Goal: Task Accomplishment & Management: Manage account settings

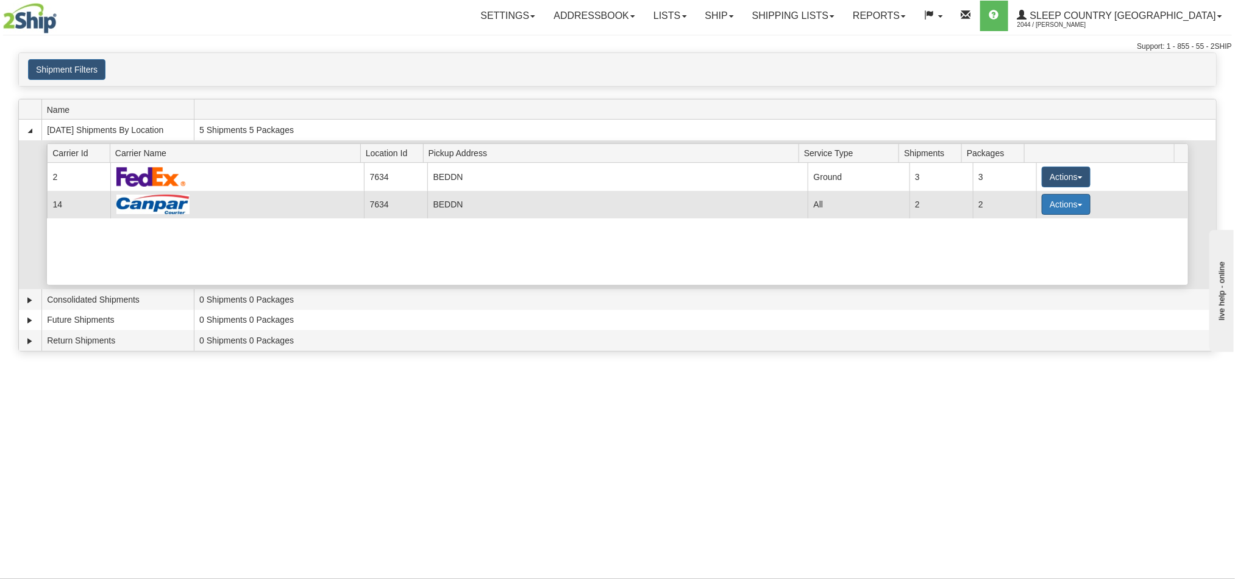
click at [1072, 203] on button "Actions" at bounding box center [1066, 204] width 49 height 21
click at [1038, 267] on link "Pickup" at bounding box center [1042, 259] width 98 height 16
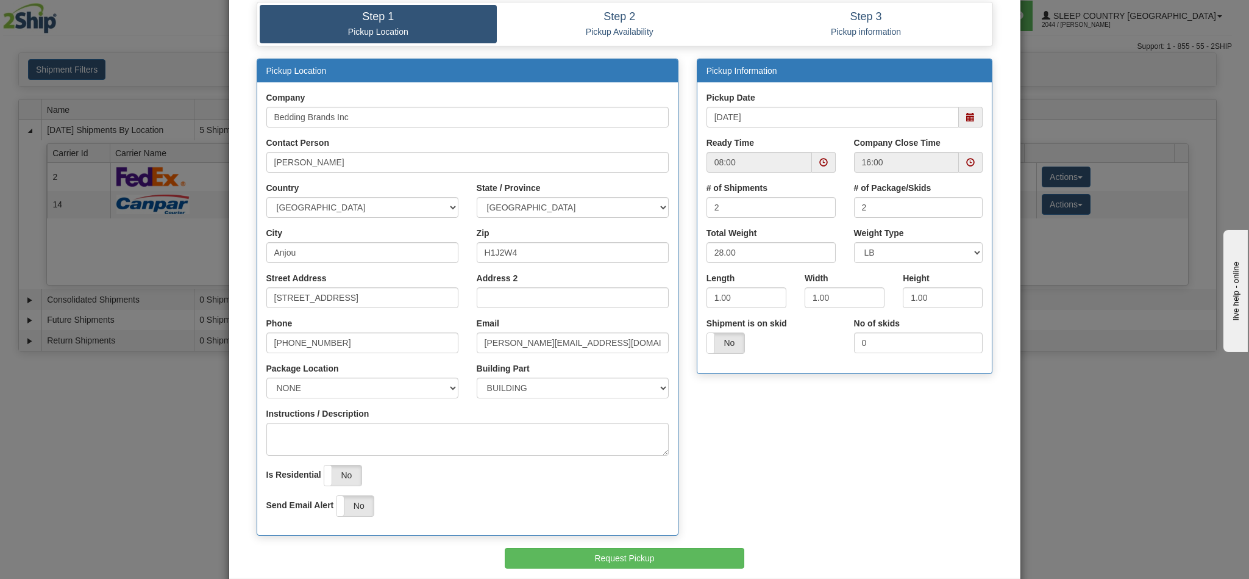
scroll to position [37, 0]
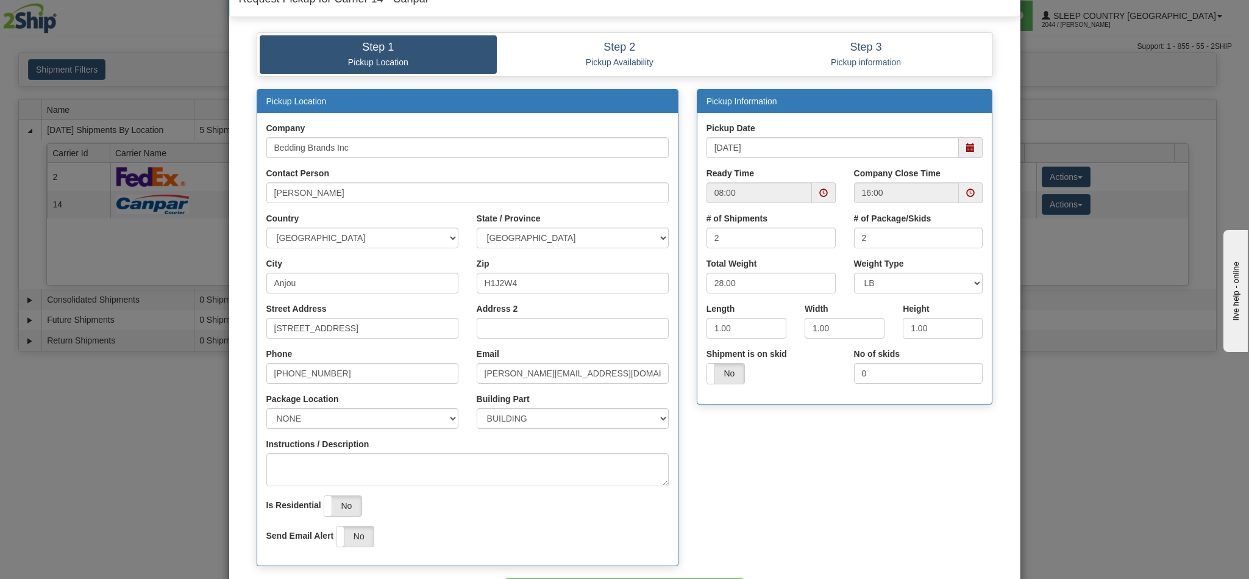
click at [969, 150] on span at bounding box center [971, 147] width 24 height 21
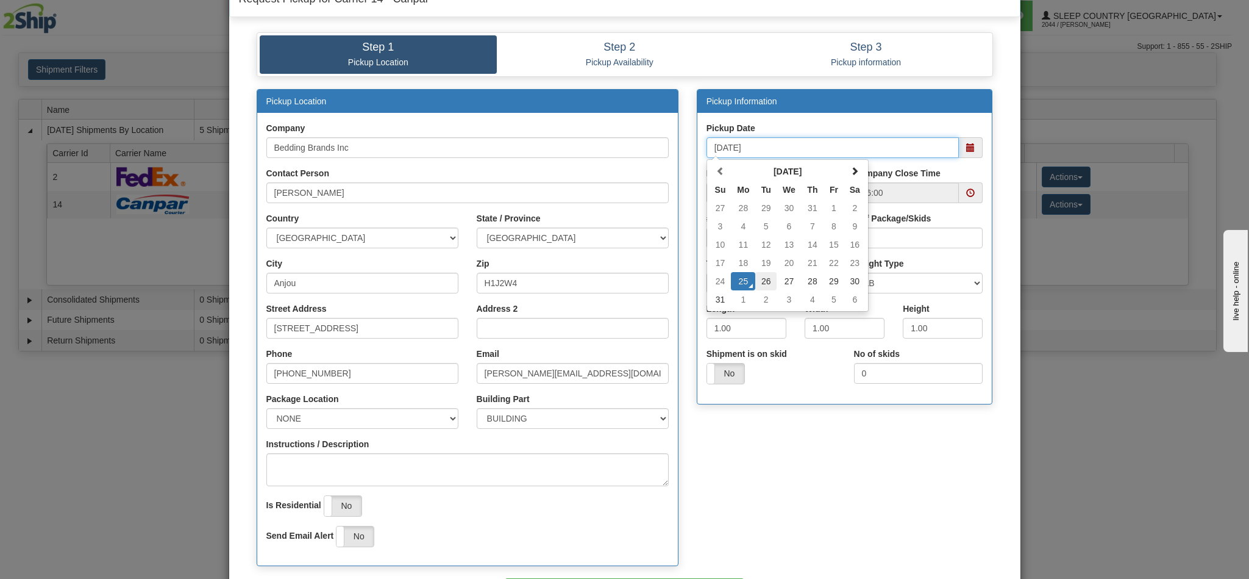
click at [757, 282] on td "26" at bounding box center [765, 281] width 21 height 18
type input "08/26/2025"
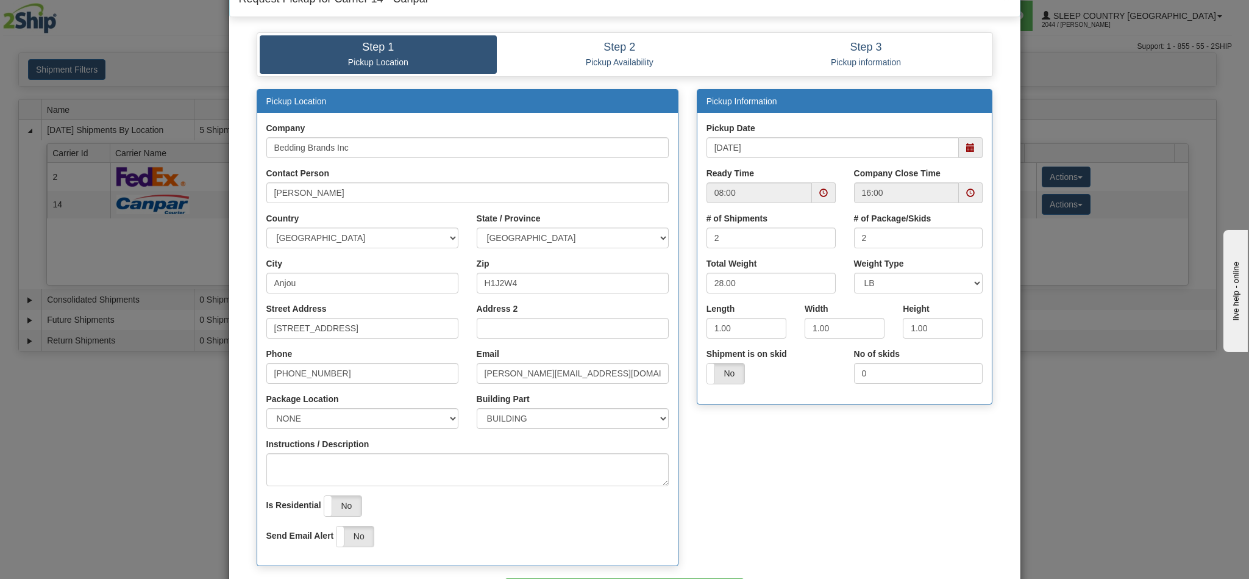
scroll to position [129, 0]
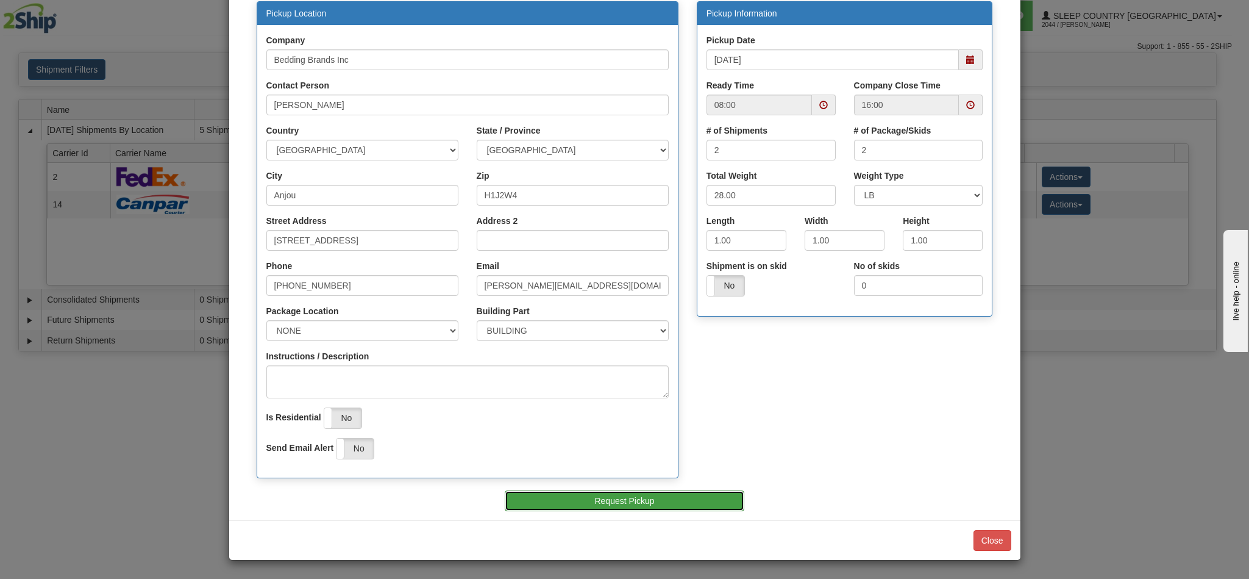
click at [647, 497] on button "Request Pickup" at bounding box center [625, 500] width 240 height 21
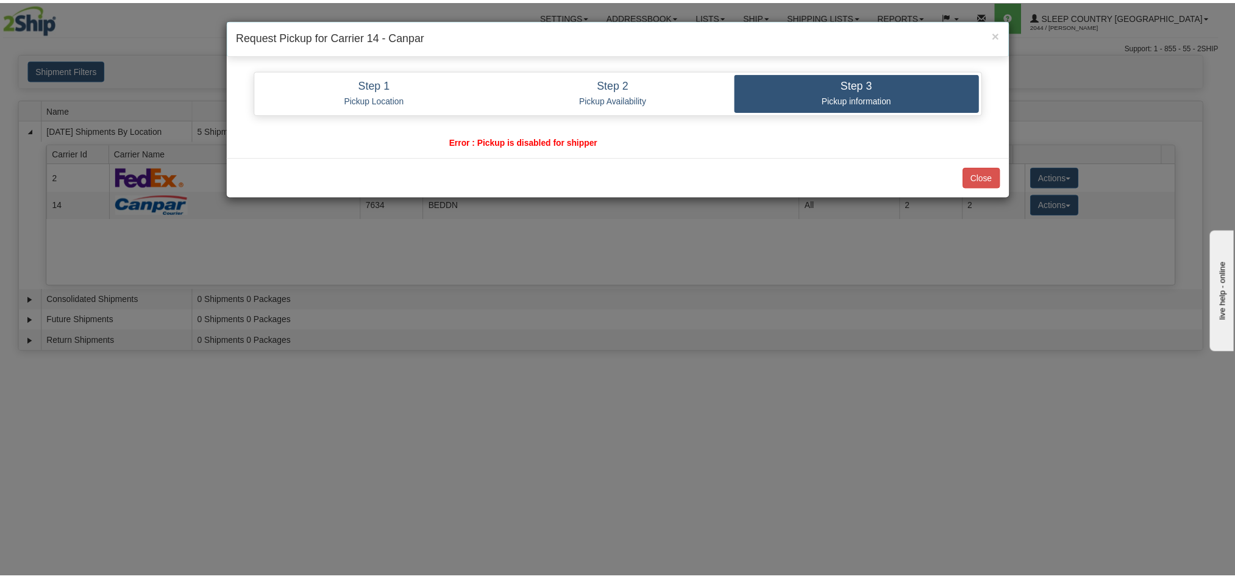
scroll to position [0, 0]
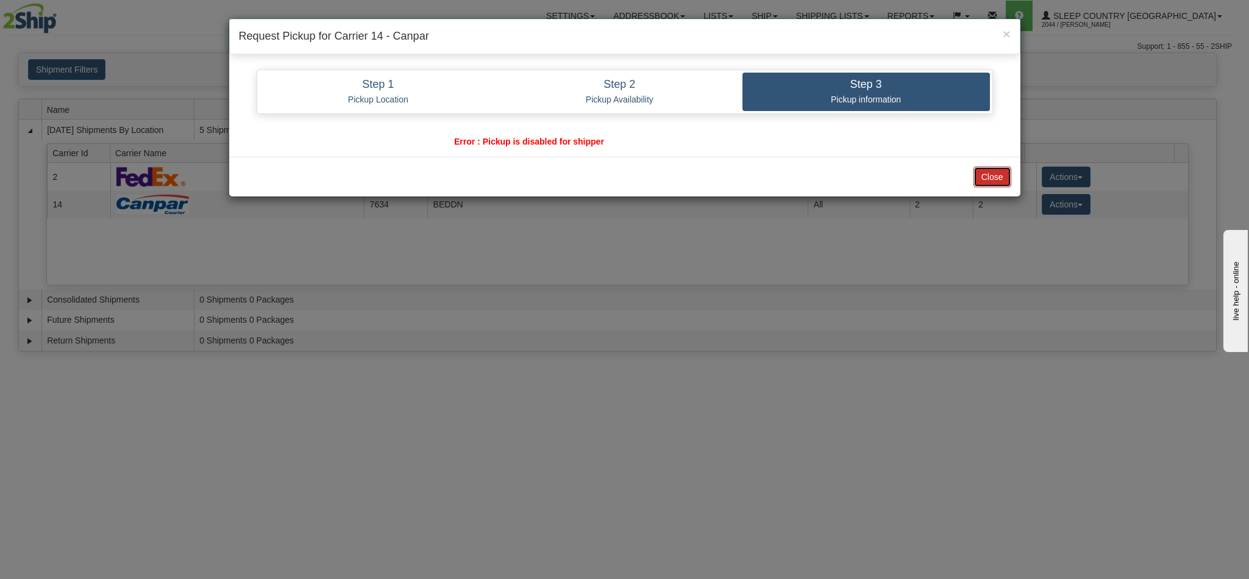
click at [1000, 183] on button "Close" at bounding box center [993, 176] width 38 height 21
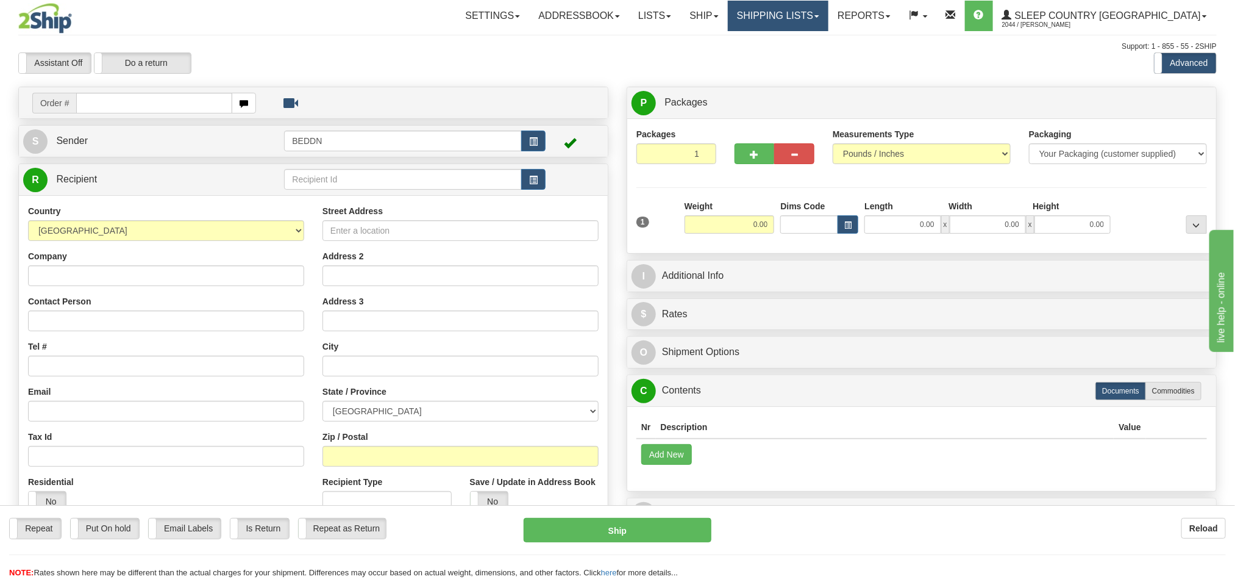
click at [829, 24] on link "Shipping lists" at bounding box center [778, 16] width 101 height 30
click at [829, 10] on link "Shipping lists" at bounding box center [778, 16] width 101 height 30
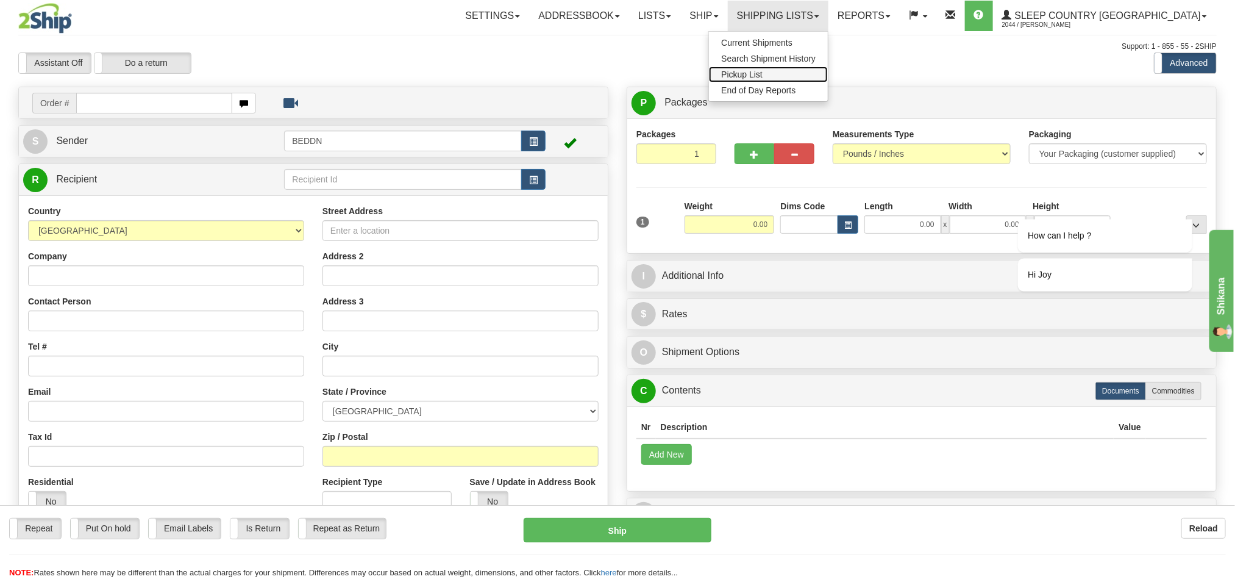
click at [828, 76] on link "Pickup List" at bounding box center [768, 74] width 119 height 16
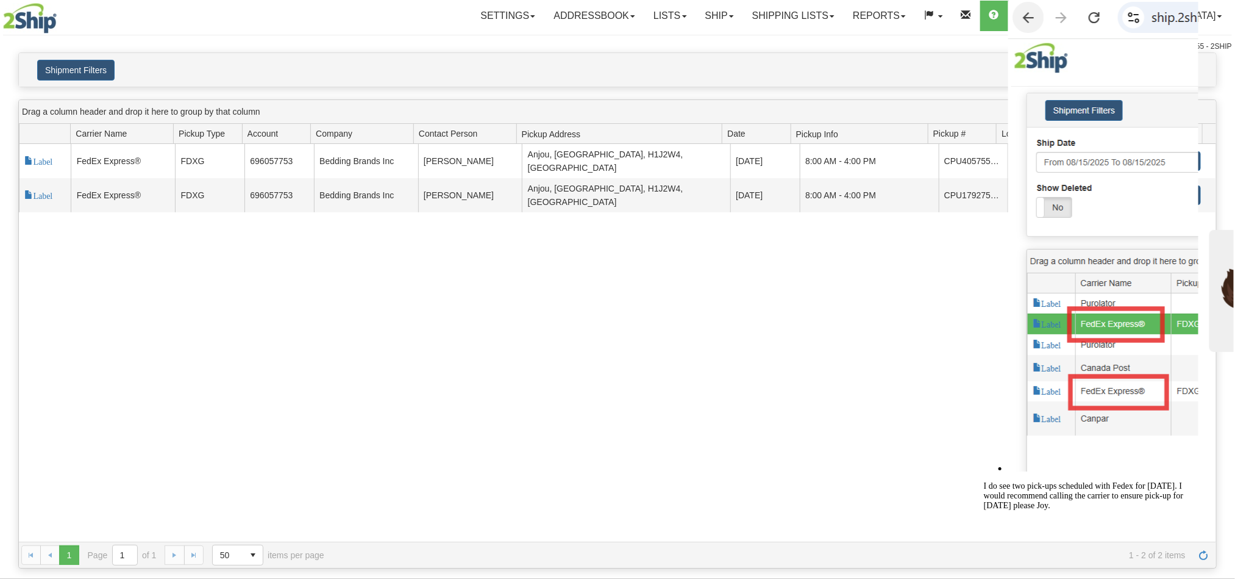
click at [651, 271] on div "117752 2 Label FedEx Express® FDXG 696057753 Bedding Brands Inc Ralph Rossdeuts…" at bounding box center [617, 343] width 1197 height 398
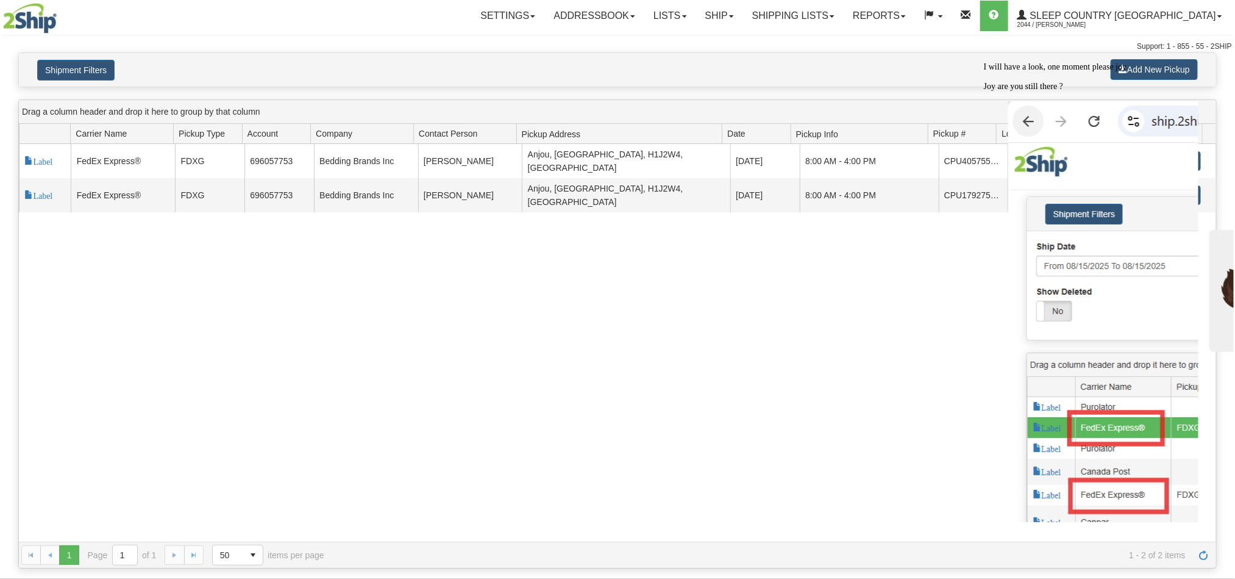
click at [813, 335] on div "117752 2 Label FedEx Express® FDXG 696057753 Bedding Brands Inc Ralph Rossdeuts…" at bounding box center [617, 343] width 1197 height 398
click at [877, 340] on div "117752 2 Label FedEx Express® FDXG 696057753 Bedding Brands Inc Ralph Rossdeuts…" at bounding box center [617, 343] width 1197 height 398
click at [983, 62] on icon "Chat attention grabber" at bounding box center [983, 62] width 0 height 0
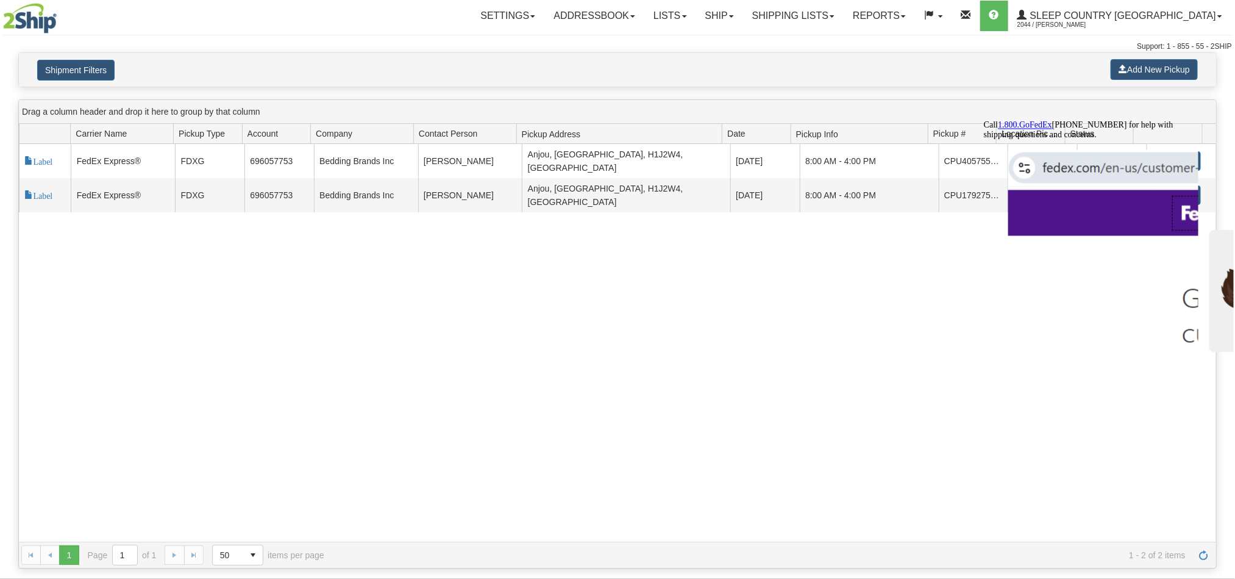
click at [983, 119] on icon "Chat attention grabber" at bounding box center [983, 119] width 0 height 0
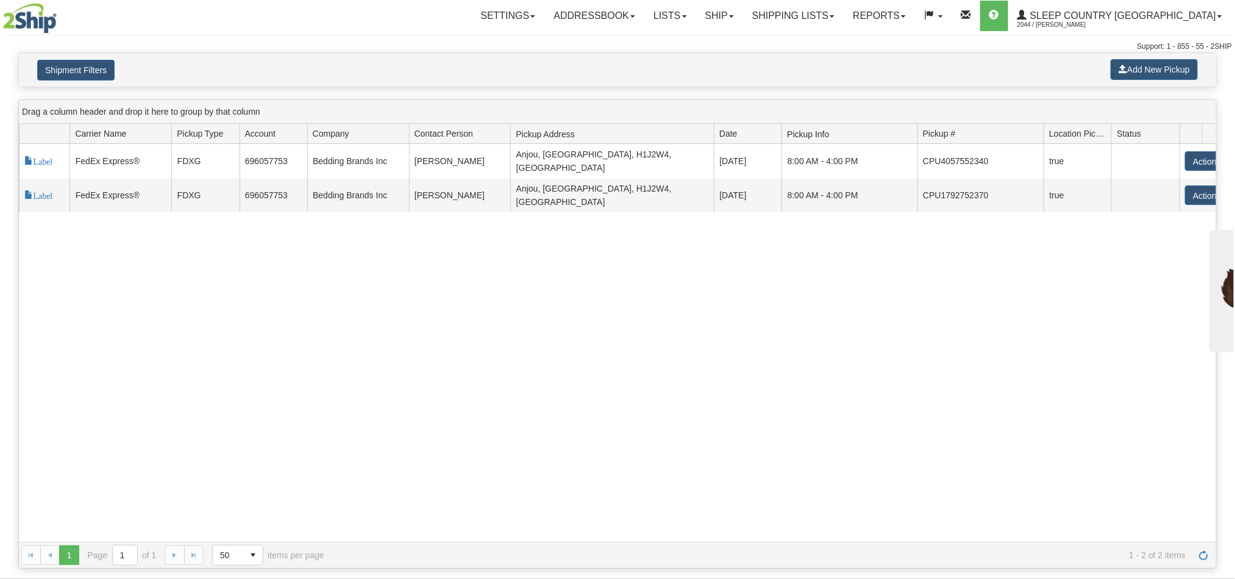
drag, startPoint x: 997, startPoint y: 135, endPoint x: 1043, endPoint y: 143, distance: 46.4
click at [1043, 143] on div "Id Carrier Id Carrier Name Pickup Type Account Company Contact Person Pickup Ad…" at bounding box center [611, 134] width 1184 height 20
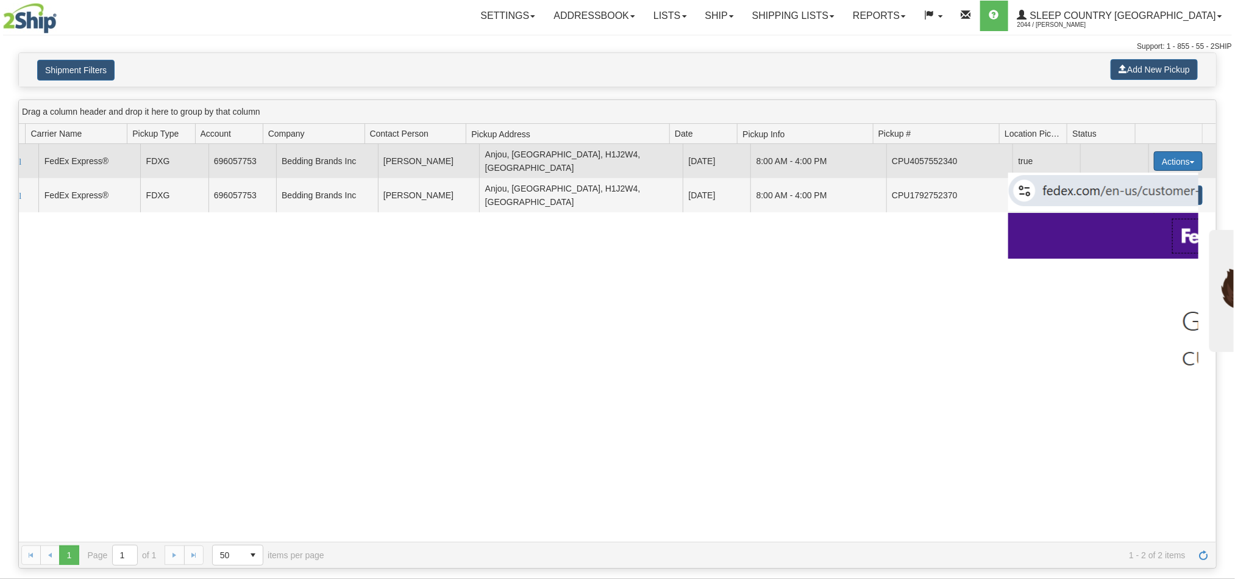
click at [1161, 154] on button "Actions" at bounding box center [1178, 161] width 49 height 20
click at [1162, 156] on button "Actions" at bounding box center [1178, 161] width 49 height 20
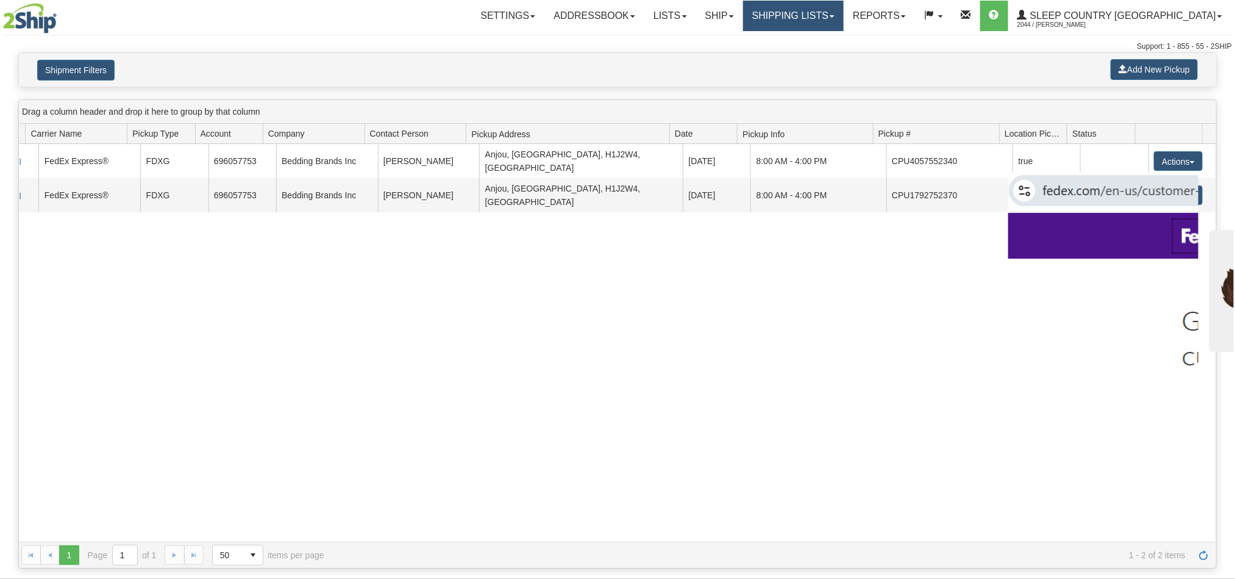
click at [844, 23] on link "Shipping lists" at bounding box center [793, 16] width 101 height 30
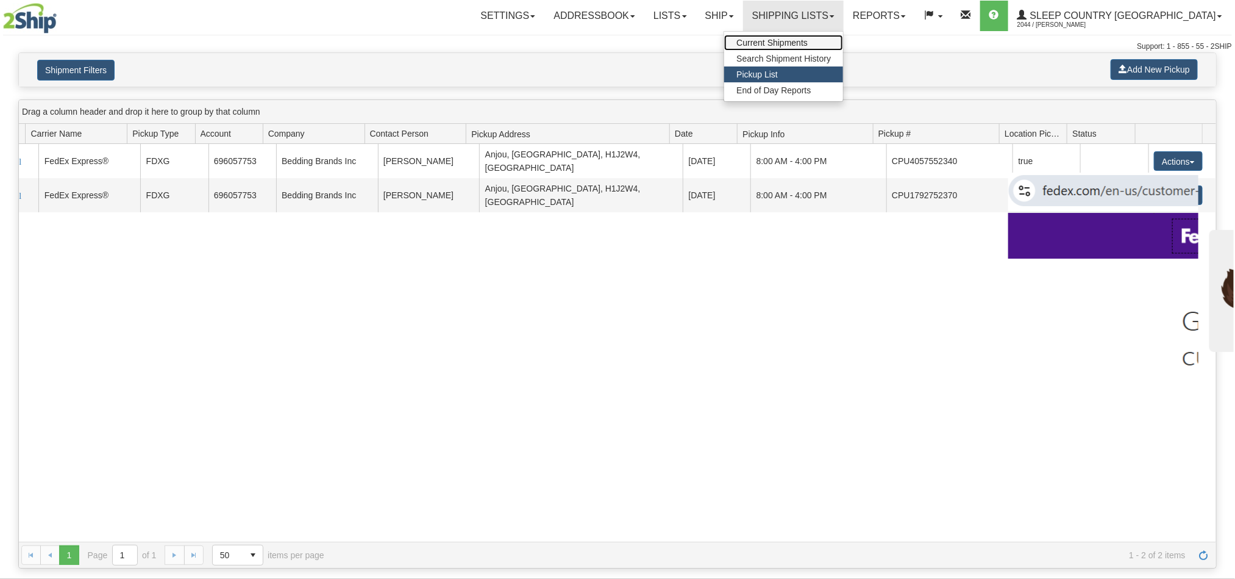
click at [808, 45] on span "Current Shipments" at bounding box center [771, 43] width 71 height 10
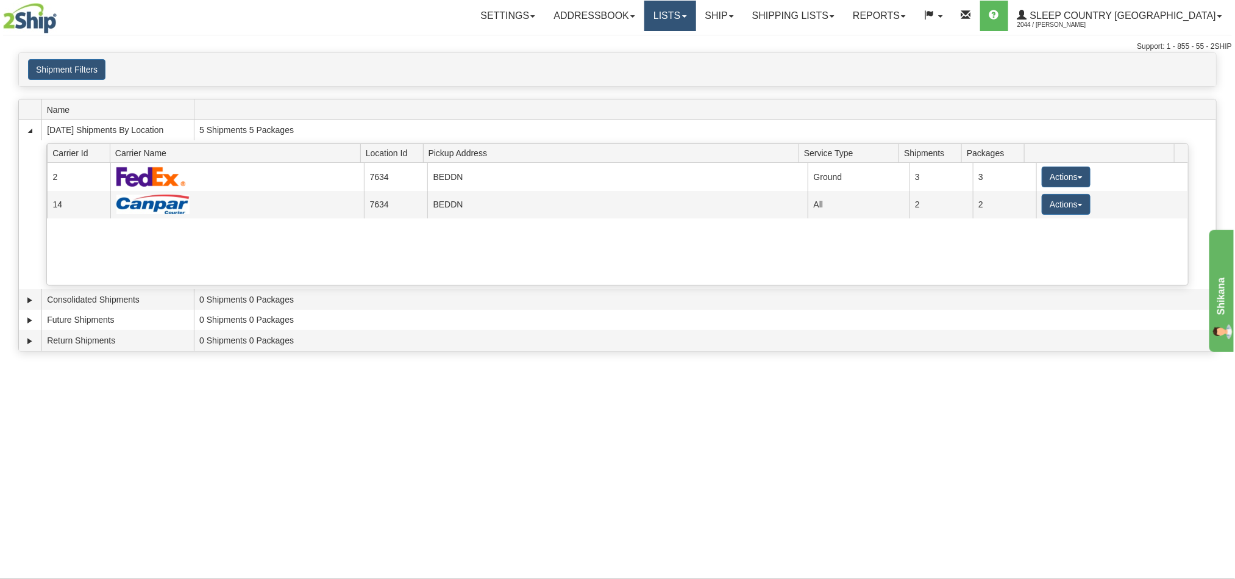
click at [696, 11] on link "Lists" at bounding box center [669, 16] width 51 height 30
click at [743, 22] on link "Ship" at bounding box center [719, 16] width 47 height 30
click at [735, 63] on link "OnHold / Order Queue" at bounding box center [687, 59] width 110 height 16
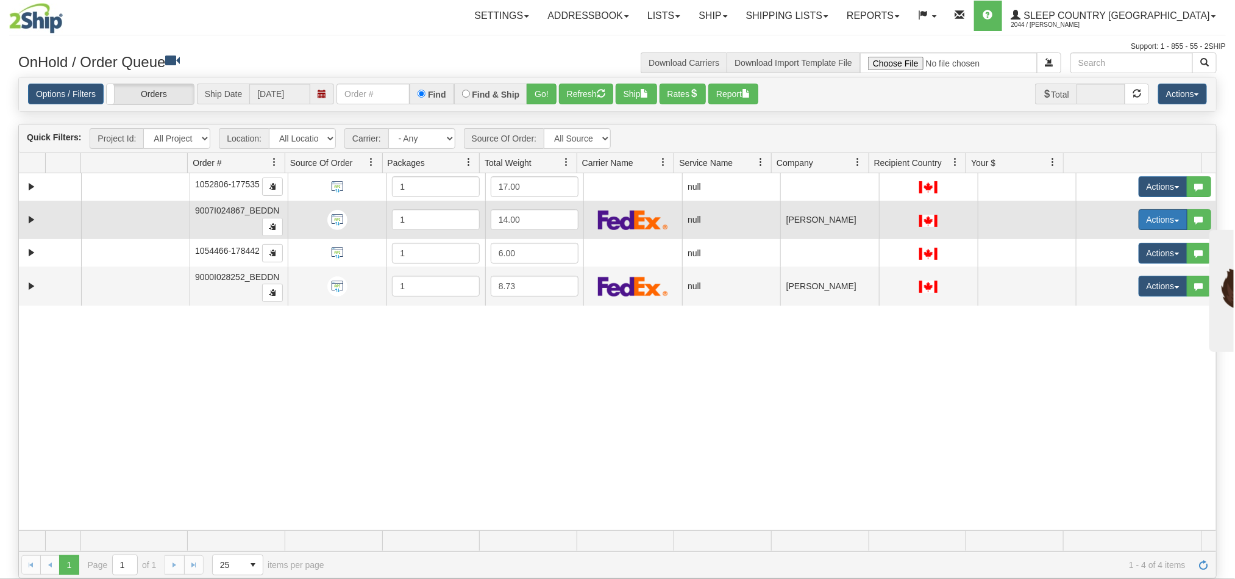
click at [1139, 220] on button "Actions" at bounding box center [1163, 219] width 49 height 21
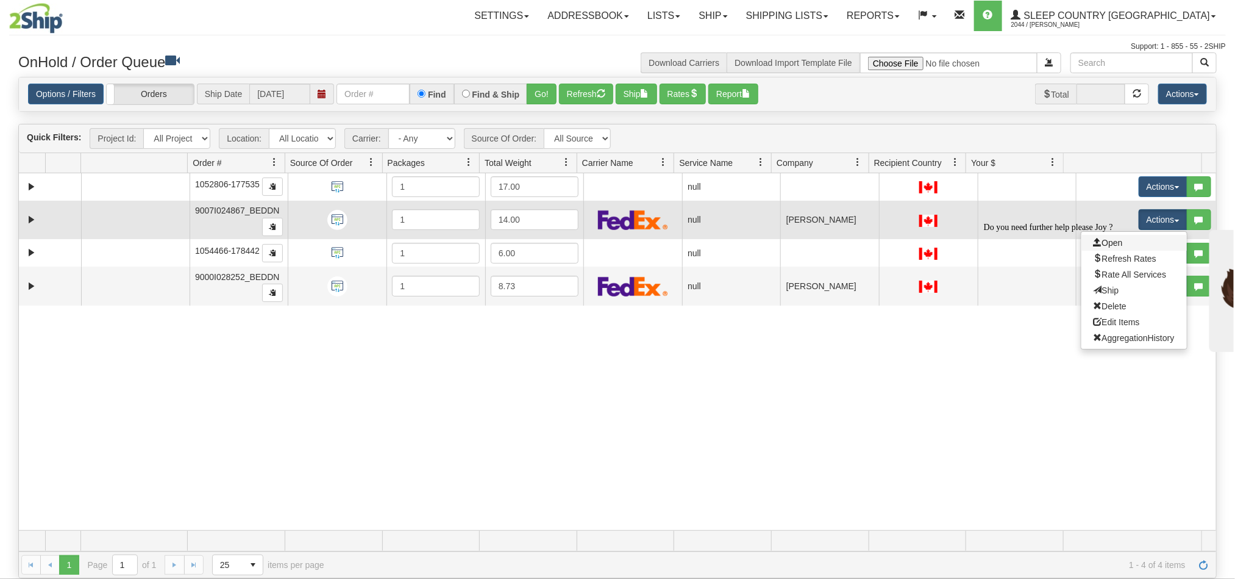
click at [1102, 232] on div "Do you need further help please Joy ?" at bounding box center [1092, 227] width 219 height 10
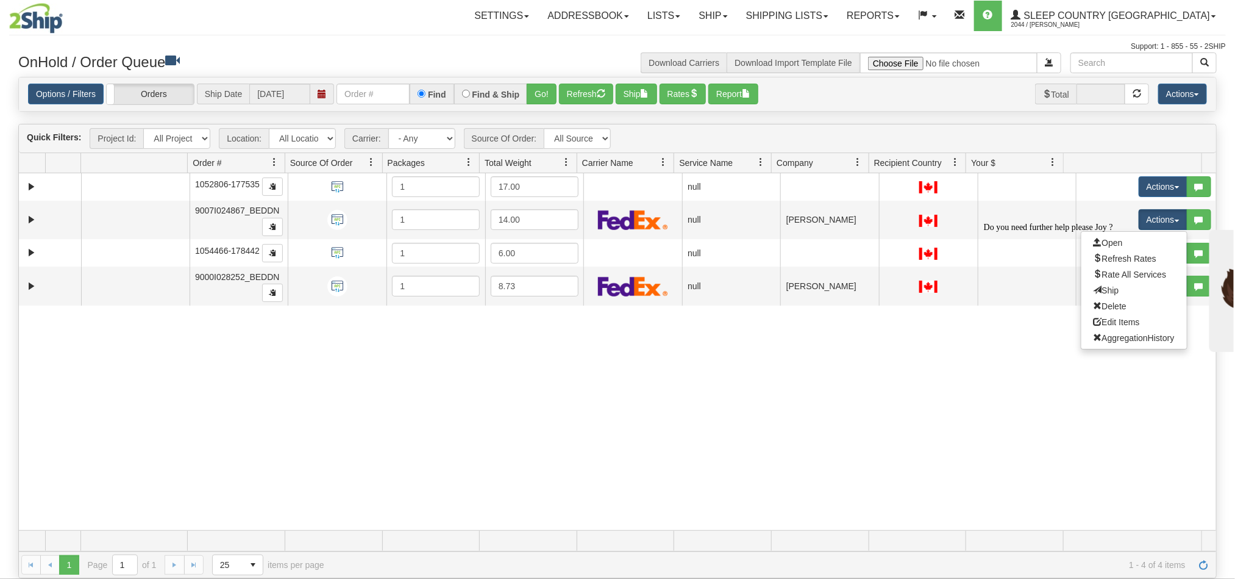
click at [1092, 232] on div "Do you need further help please Joy ?" at bounding box center [1092, 227] width 219 height 10
drag, startPoint x: 1059, startPoint y: 462, endPoint x: 1063, endPoint y: 446, distance: 15.7
click at [1061, 461] on div "31452490 BEDDN 90665339 0 1052806-177535 1 17.00 null integrate2oracle Sleep Co…" at bounding box center [617, 351] width 1197 height 357
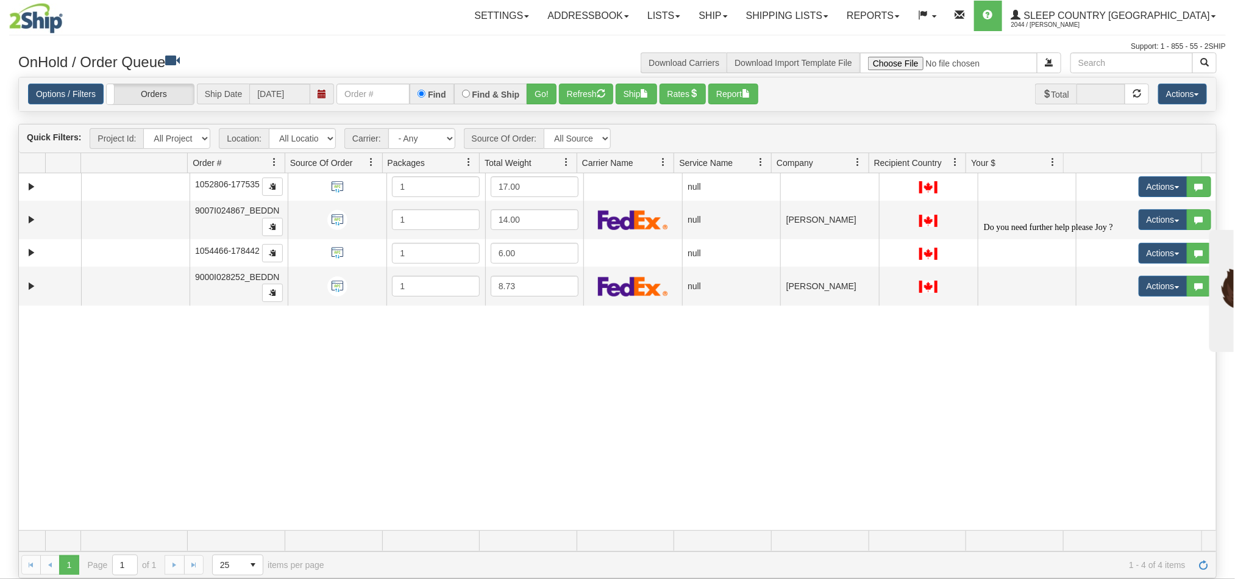
click at [983, 222] on icon "Chat attention grabber" at bounding box center [983, 222] width 0 height 0
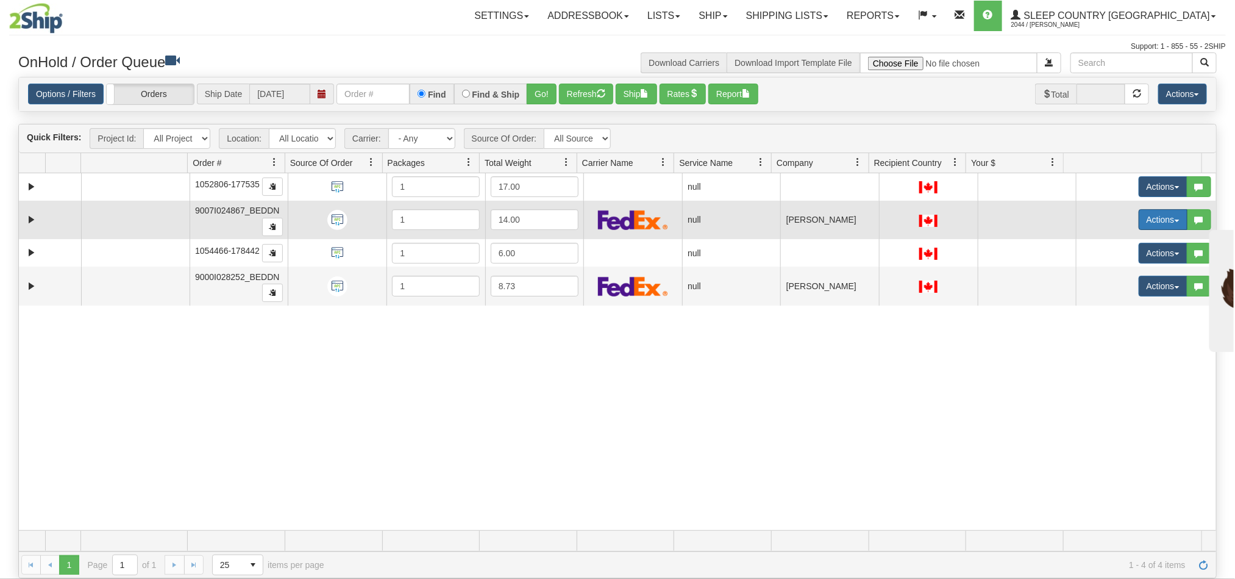
click at [1139, 220] on button "Actions" at bounding box center [1163, 219] width 49 height 21
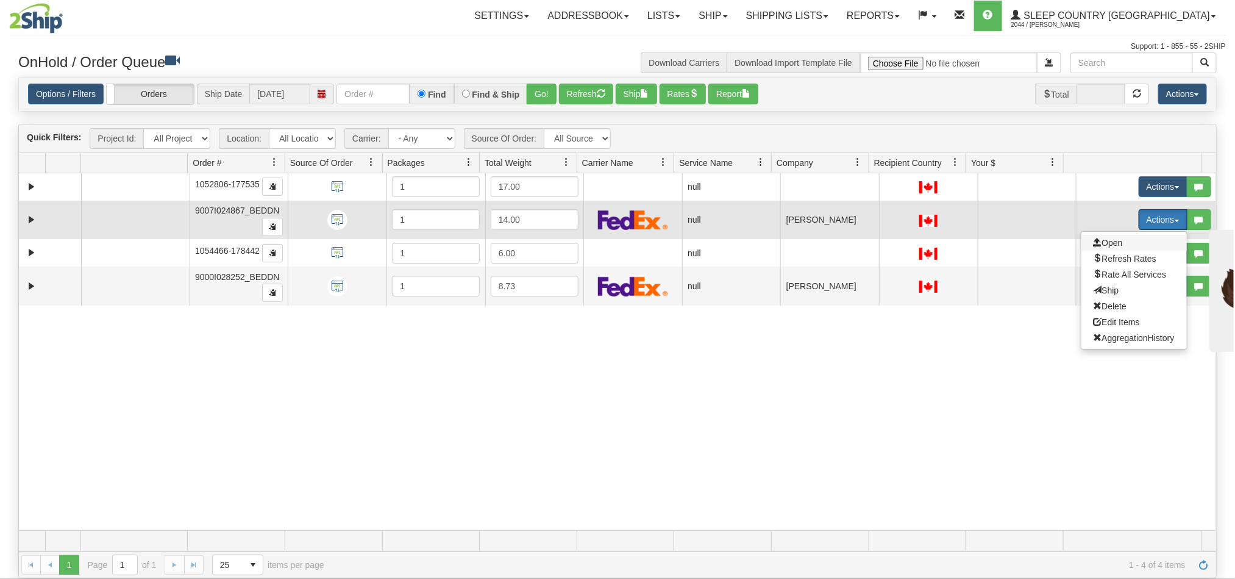
click at [1100, 245] on span "Open" at bounding box center [1108, 243] width 29 height 10
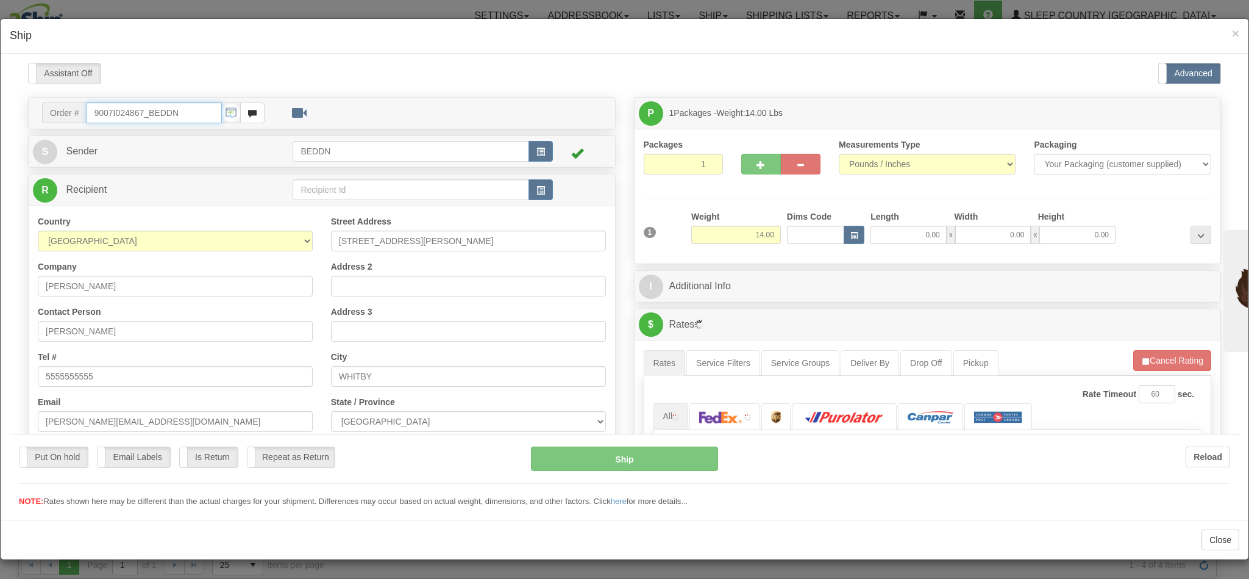
type input "13:16"
type input "16:00"
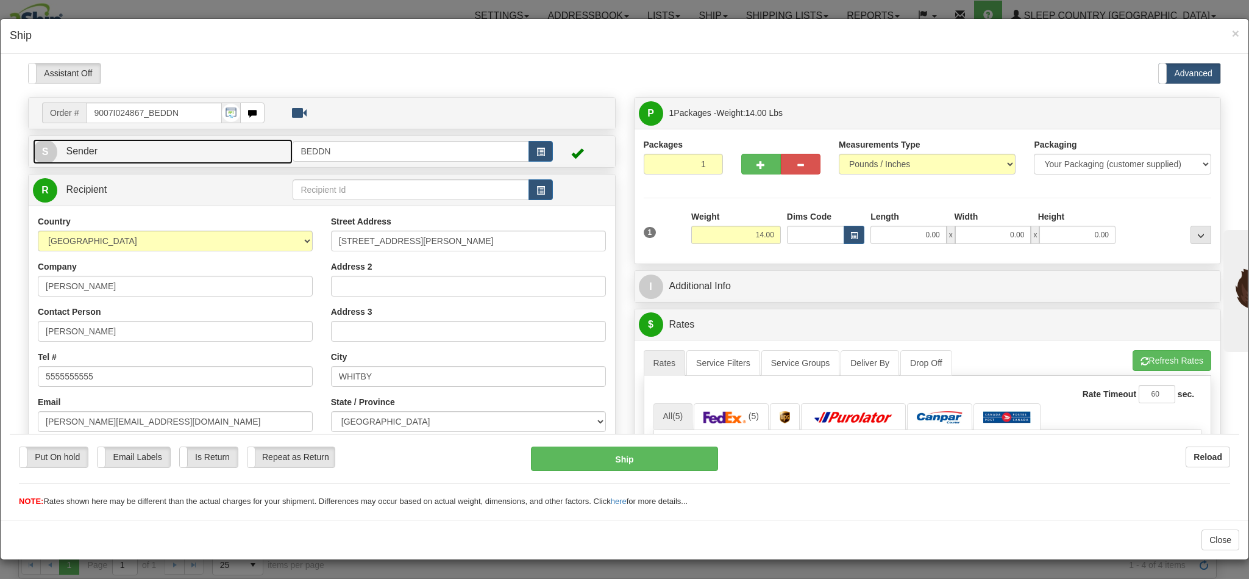
click at [224, 151] on link "S Sender" at bounding box center [163, 150] width 260 height 25
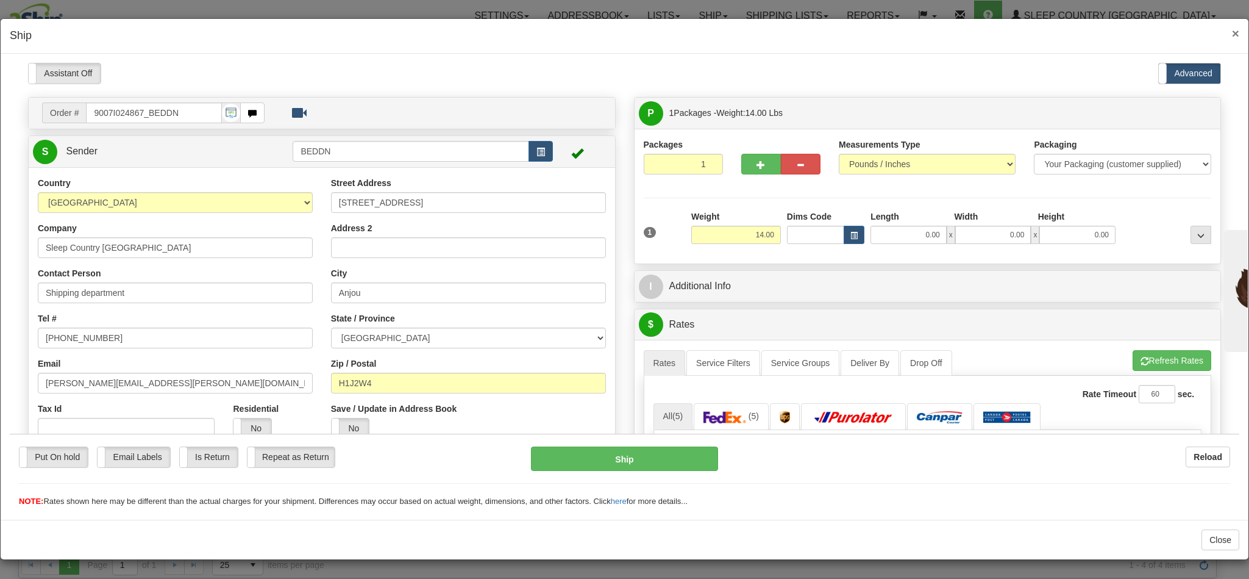
click at [1232, 33] on span "×" at bounding box center [1235, 33] width 7 height 14
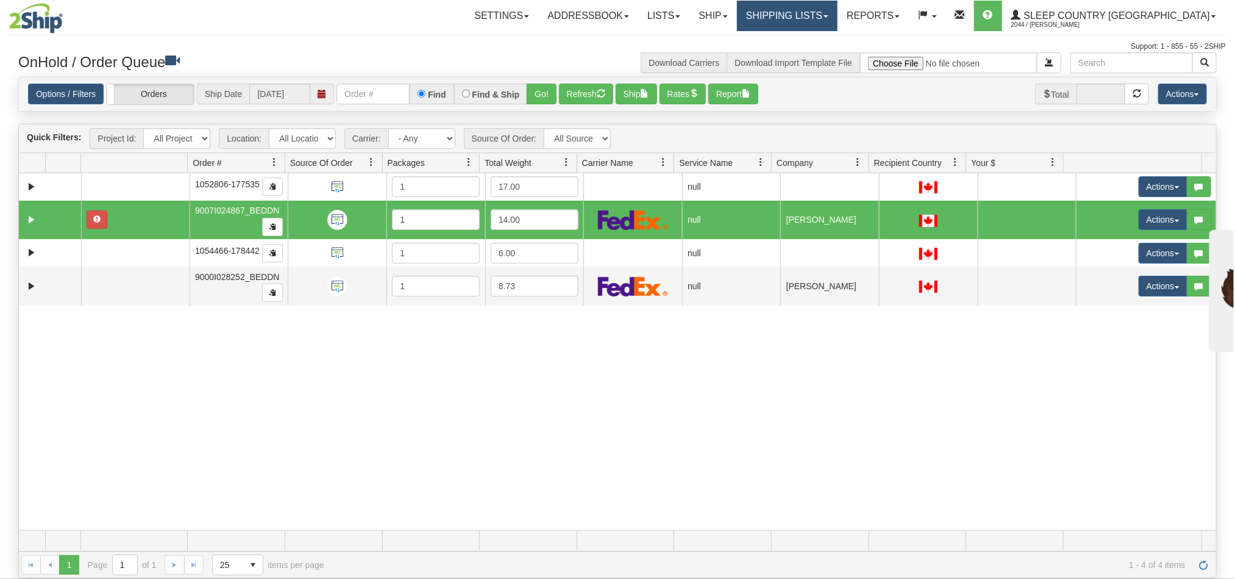
click at [838, 20] on link "Shipping lists" at bounding box center [787, 16] width 101 height 30
click at [772, 72] on span "Pickup List" at bounding box center [750, 75] width 41 height 10
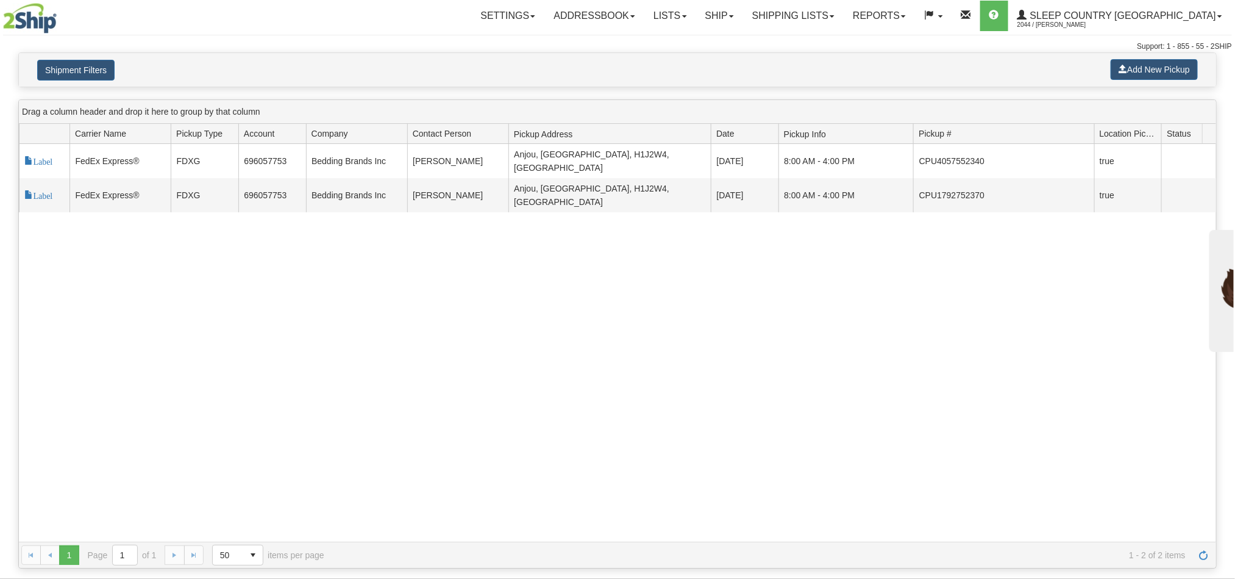
drag, startPoint x: 996, startPoint y: 139, endPoint x: 1094, endPoint y: 144, distance: 98.3
click at [1094, 143] on div "Id Carrier Id Carrier Name Pickup Type Account Company Contact Person Pickup Ad…" at bounding box center [611, 134] width 1184 height 20
click at [747, 406] on div "117752 2 Label FedEx Express® FDXG 696057753 Bedding Brands Inc [PERSON_NAME] […" at bounding box center [617, 343] width 1197 height 398
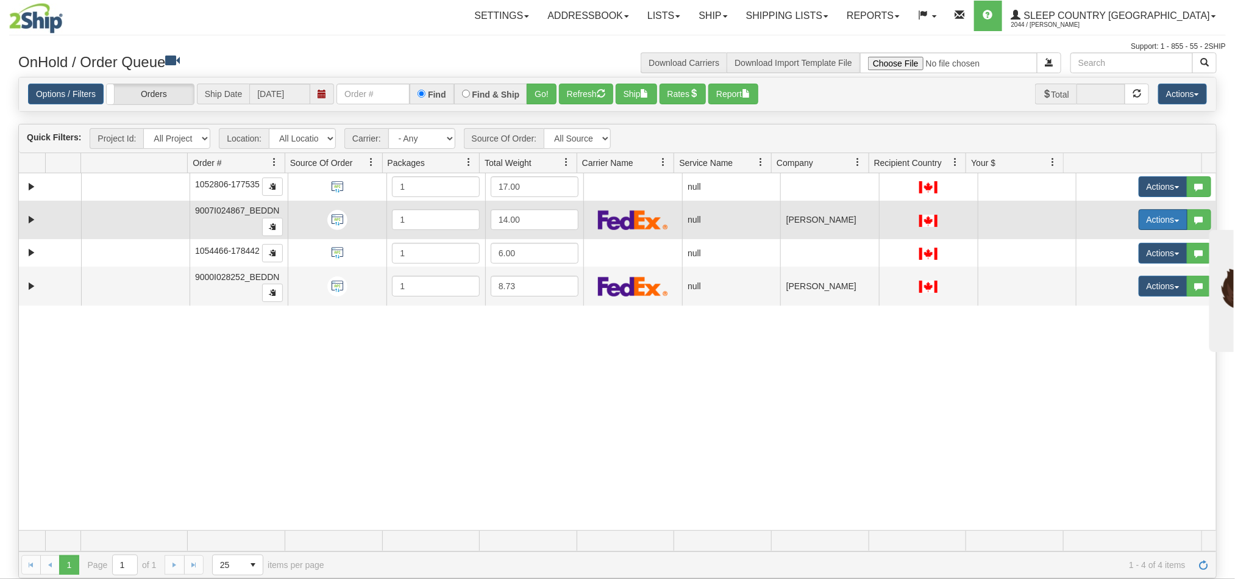
click at [1139, 225] on button "Actions" at bounding box center [1163, 219] width 49 height 21
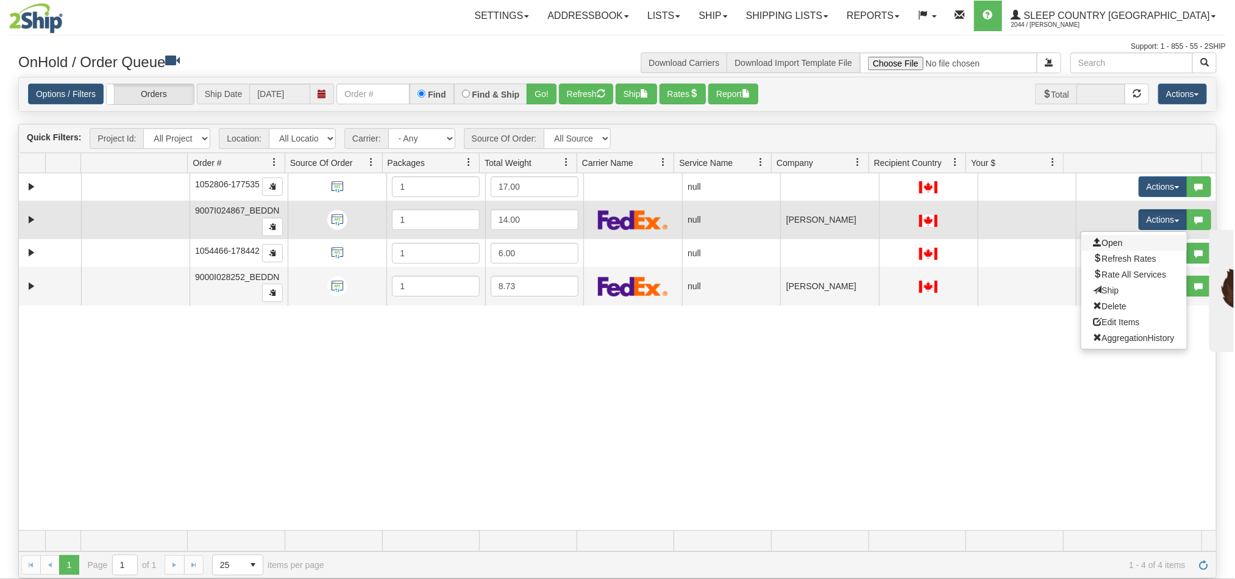
click at [1098, 251] on link "Open" at bounding box center [1134, 243] width 105 height 16
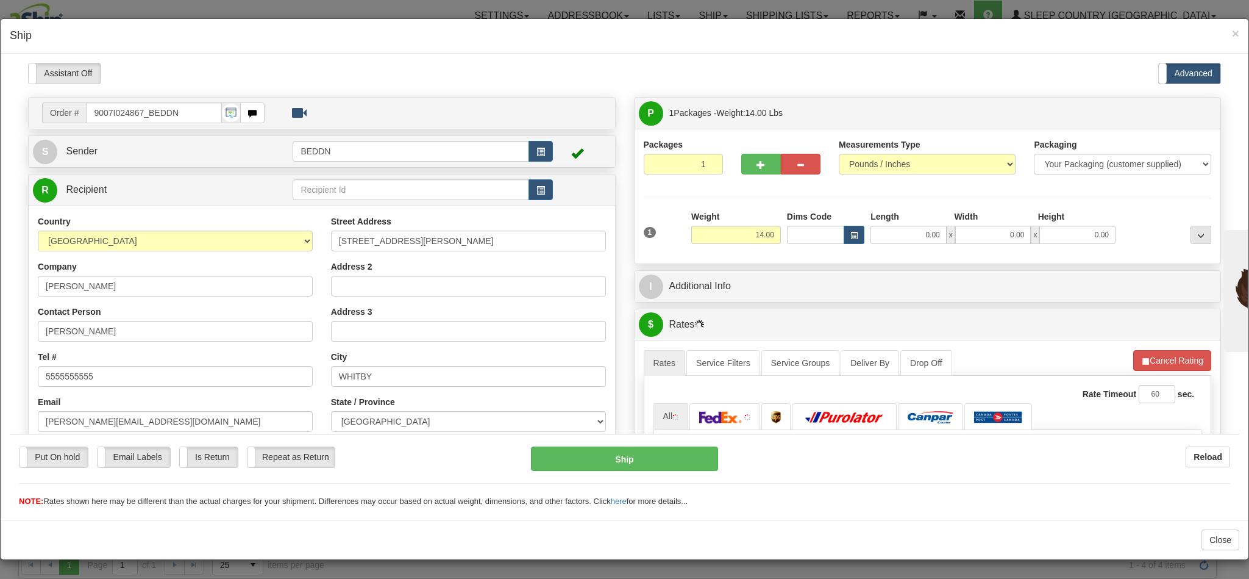
click at [571, 154] on span at bounding box center [577, 152] width 12 height 12
click at [579, 157] on td at bounding box center [582, 150] width 58 height 25
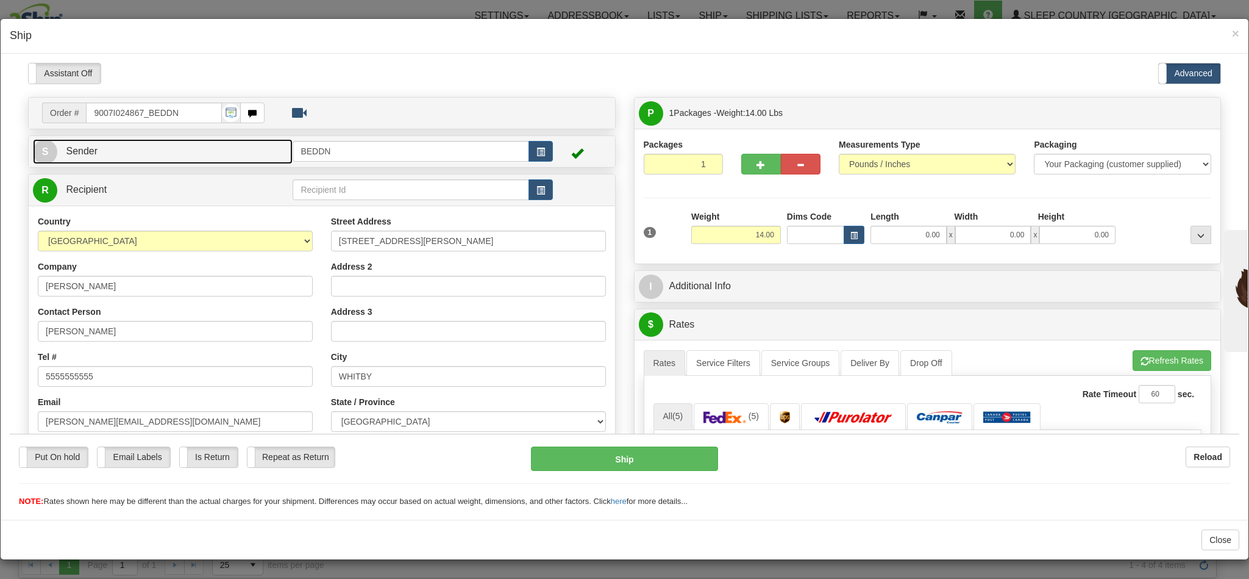
click at [138, 151] on link "S Sender" at bounding box center [163, 150] width 260 height 25
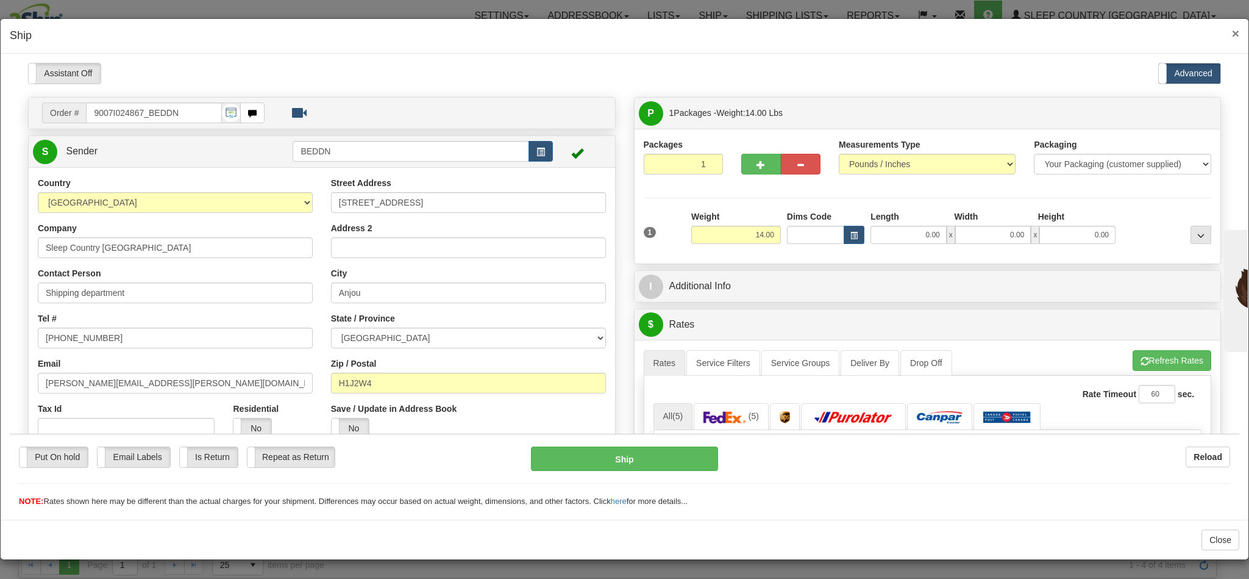
click at [1232, 37] on span "×" at bounding box center [1235, 33] width 7 height 14
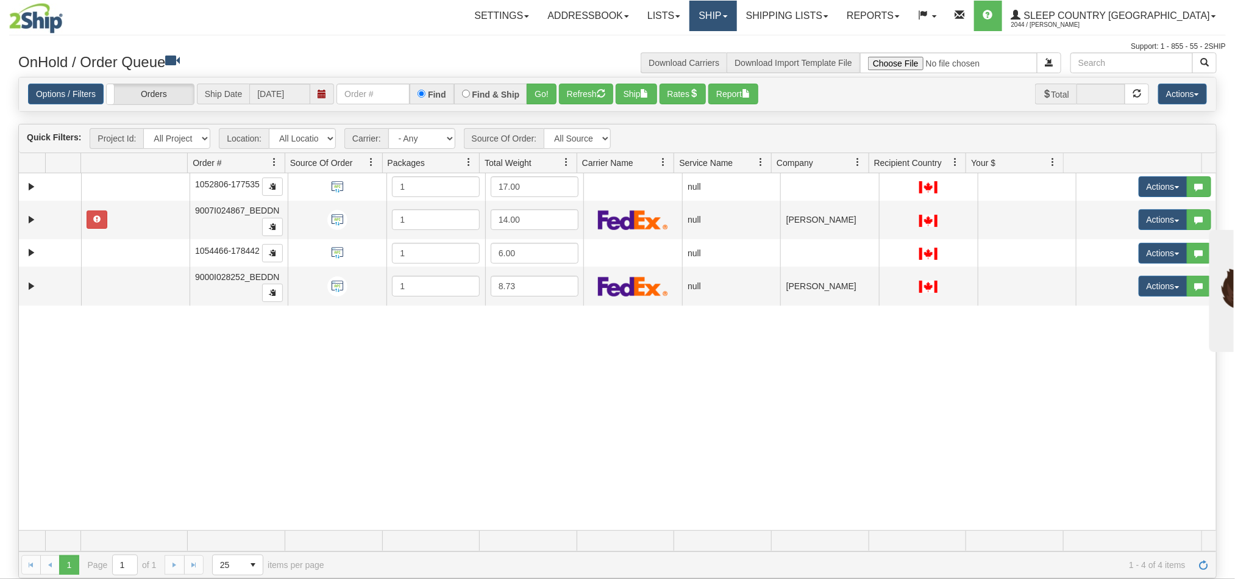
click at [736, 27] on link "Ship" at bounding box center [713, 16] width 47 height 30
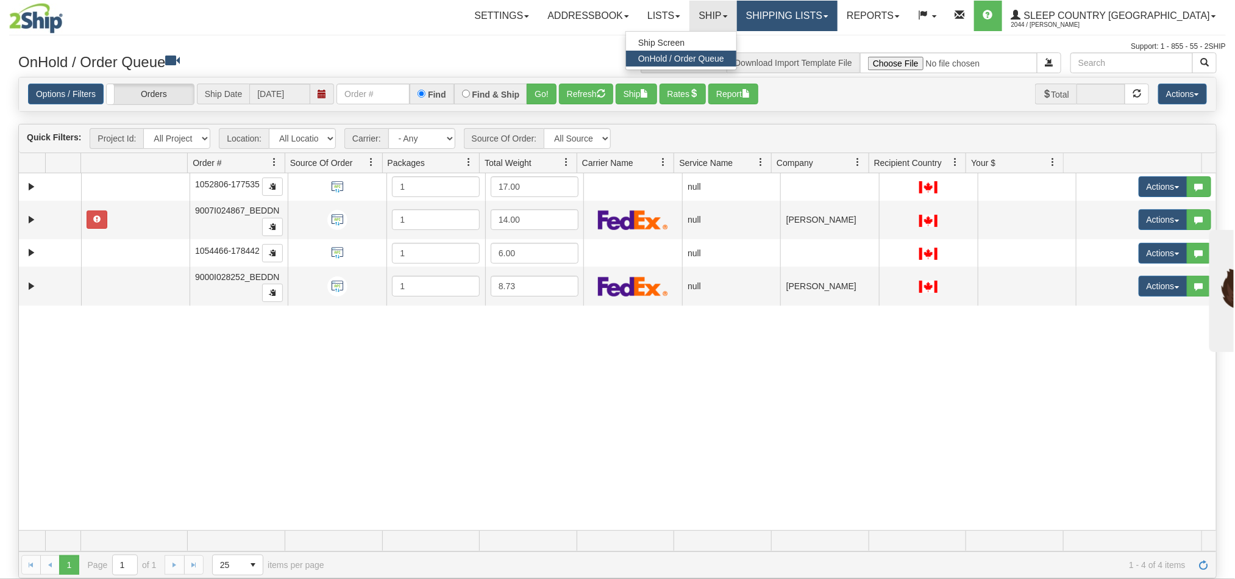
click at [838, 16] on link "Shipping lists" at bounding box center [787, 16] width 101 height 30
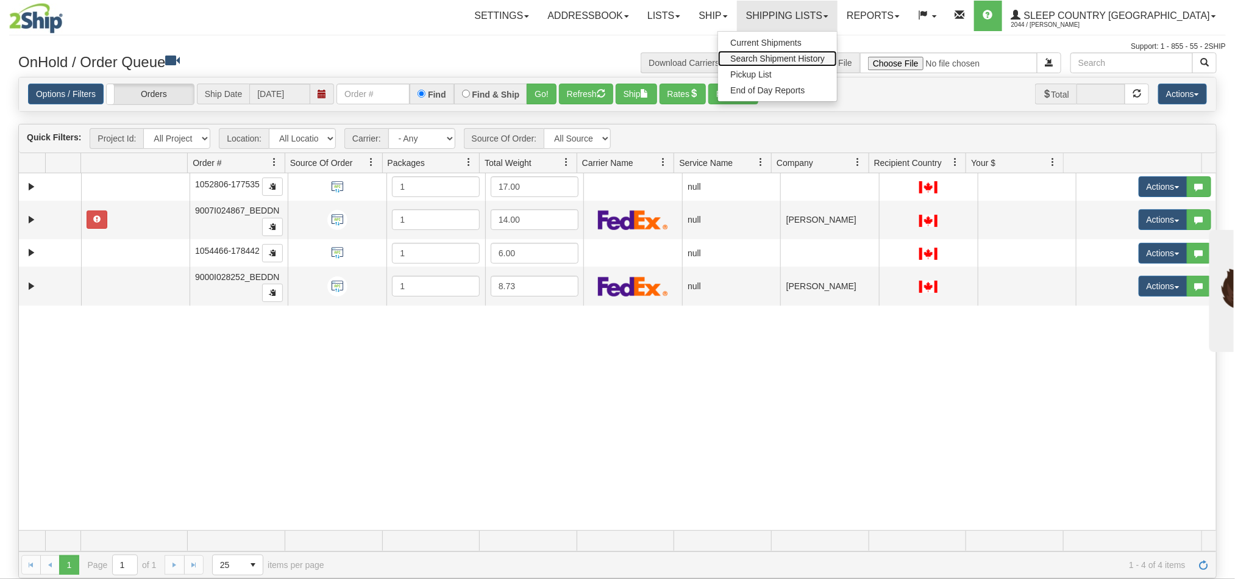
click at [825, 57] on span "Search Shipment History" at bounding box center [777, 59] width 94 height 10
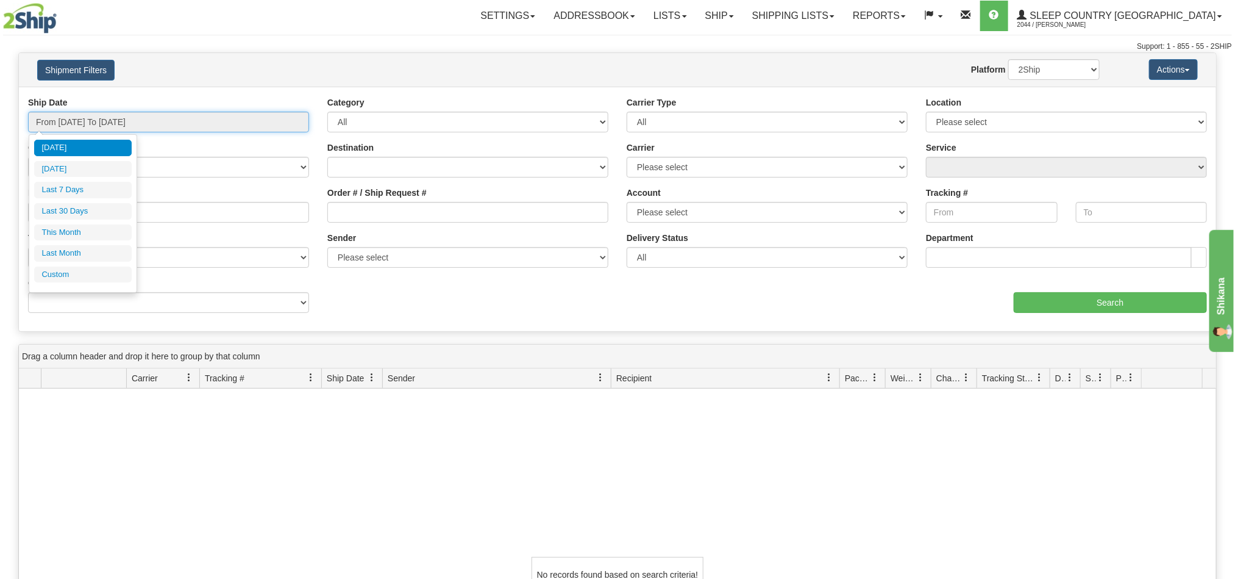
click at [174, 112] on input "From 08/24/2025 To 08/25/2025" at bounding box center [168, 122] width 281 height 21
click at [77, 212] on li "Last 30 Days" at bounding box center [83, 211] width 98 height 16
type input "From 07/27/2025 To 08/25/2025"
click at [148, 127] on input "From 07/27/2025 To 08/25/2025" at bounding box center [168, 122] width 281 height 21
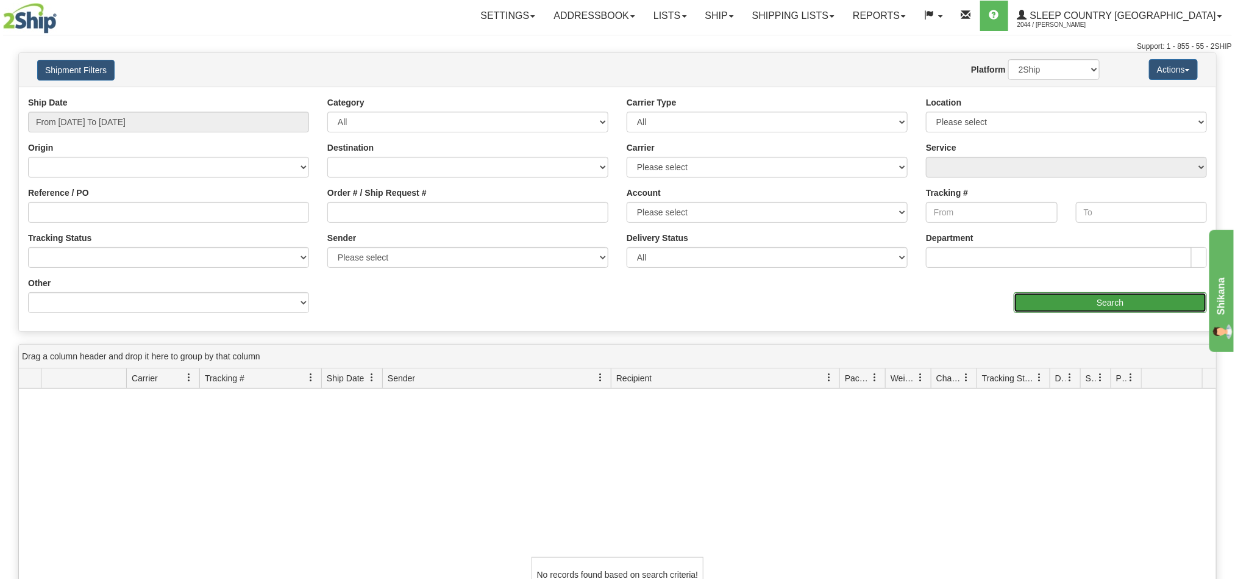
click at [1083, 313] on input "Search" at bounding box center [1110, 302] width 193 height 21
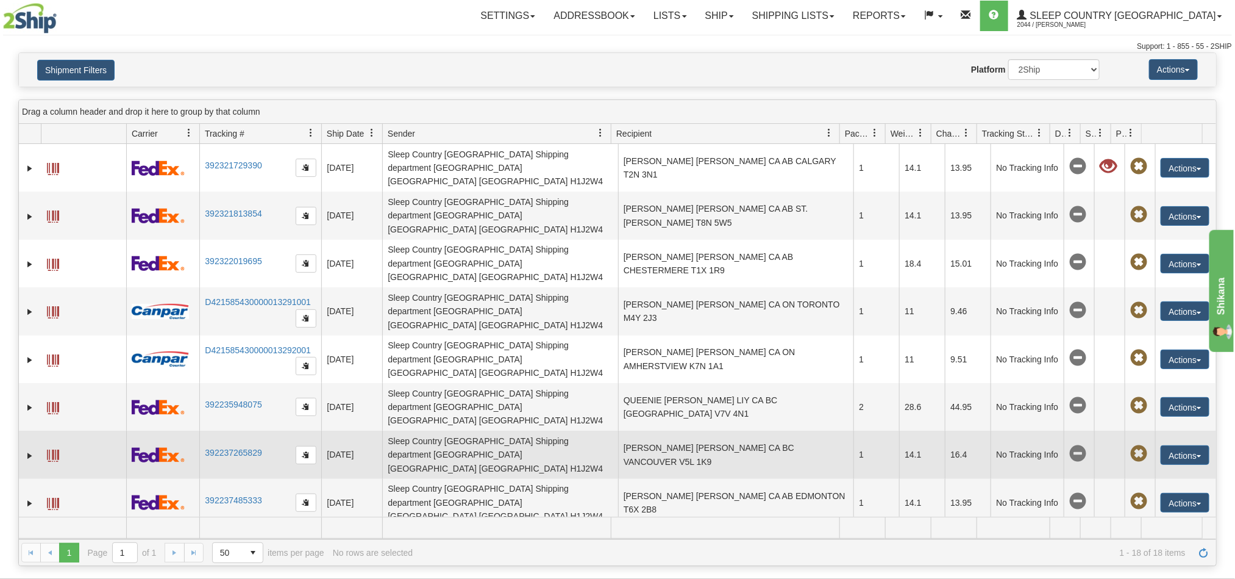
scroll to position [91, 0]
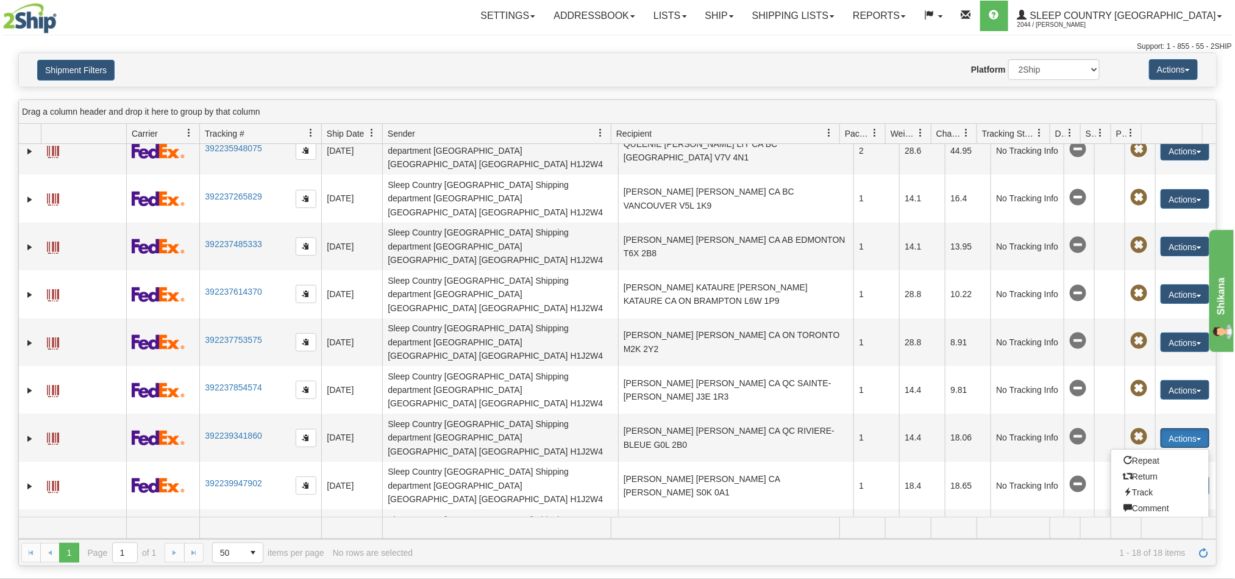
scroll to position [257, 0]
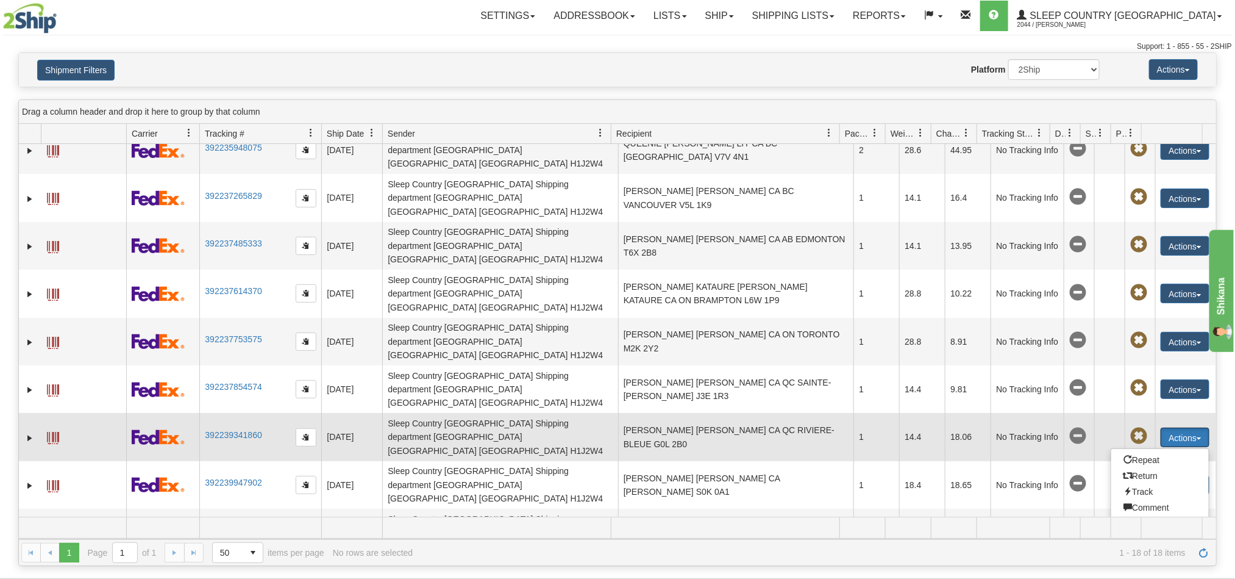
click at [758, 413] on td "ANNIE BEAULIEU ANNIE BEAULIEU CA QC RIVIERE-BLEUE G0L 2B0" at bounding box center [736, 437] width 236 height 48
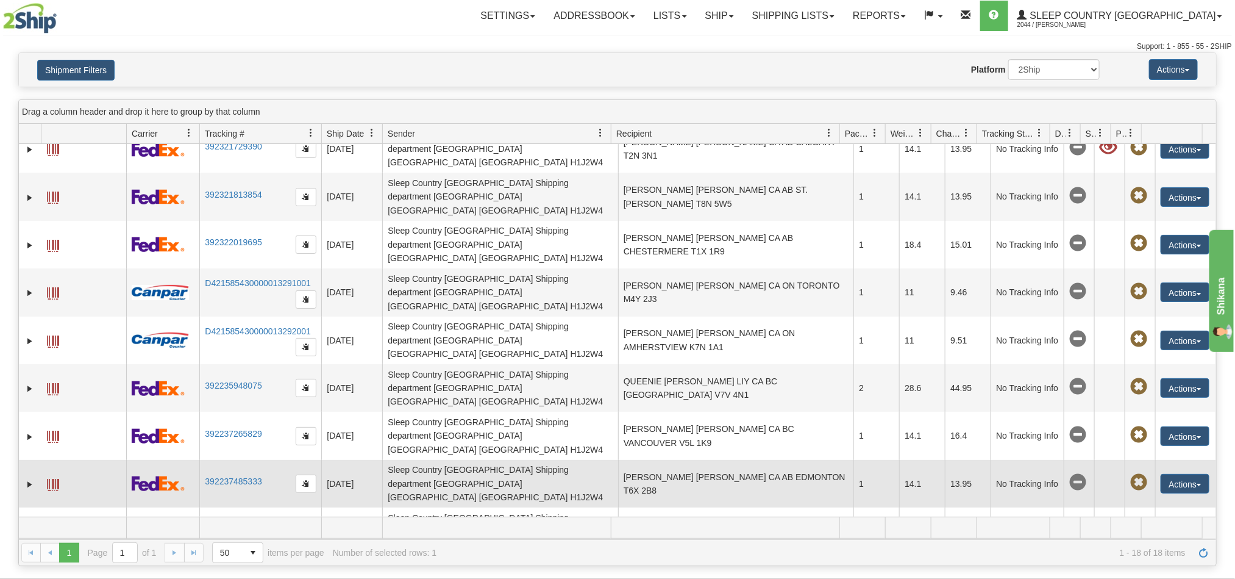
scroll to position [0, 0]
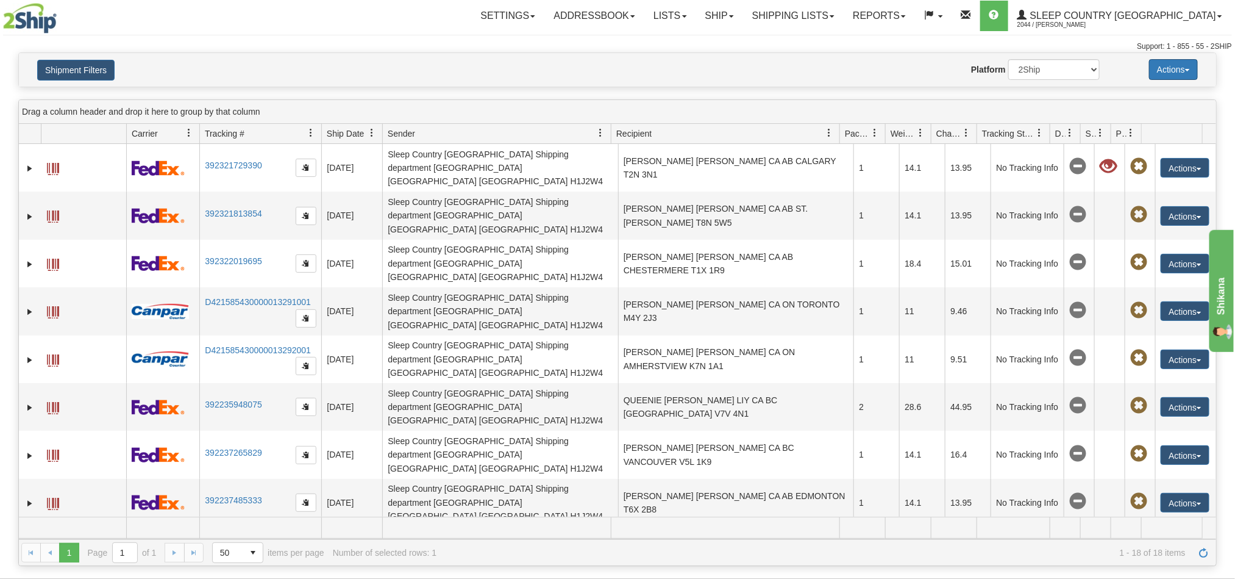
click at [1188, 70] on span "button" at bounding box center [1187, 70] width 5 height 2
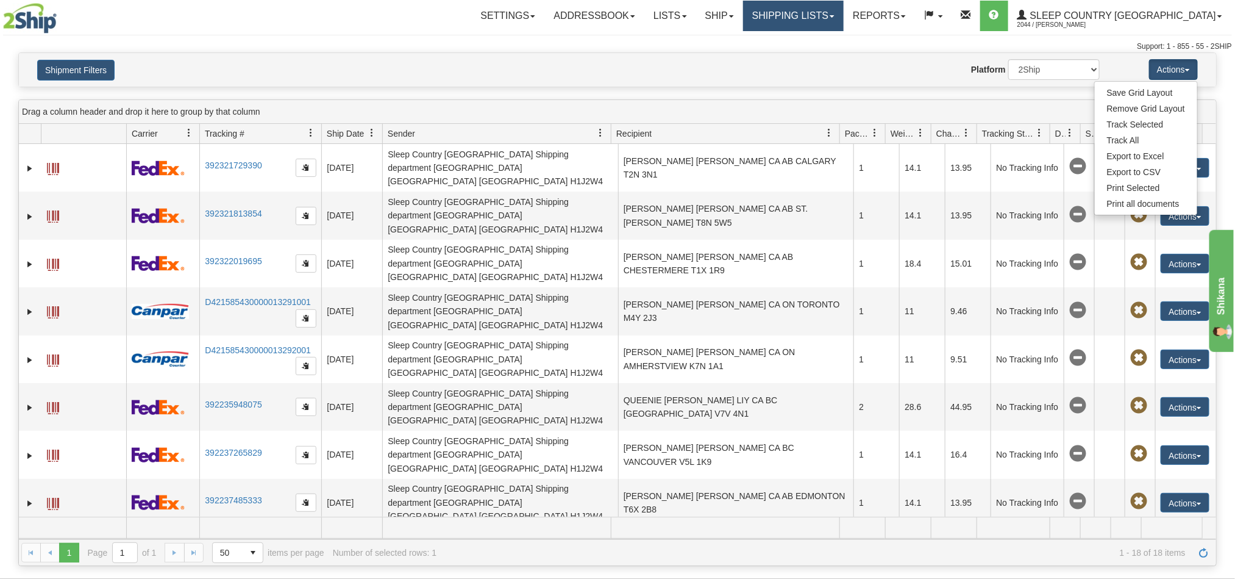
click at [825, 5] on link "Shipping lists" at bounding box center [793, 16] width 101 height 30
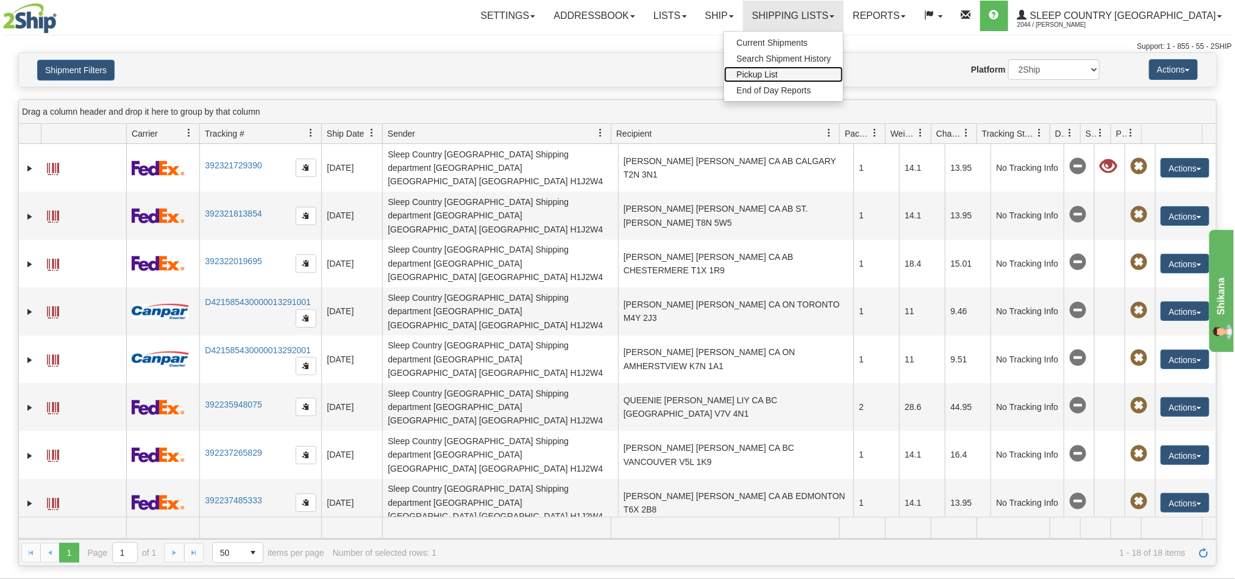
click at [825, 68] on link "Pickup List" at bounding box center [783, 74] width 119 height 16
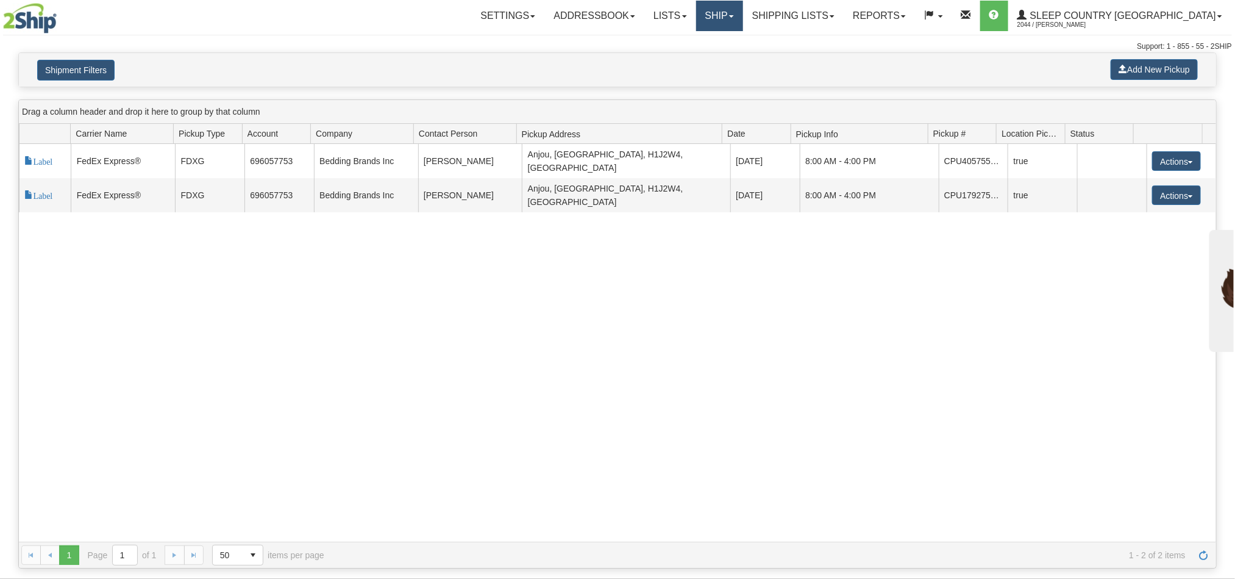
click at [743, 20] on link "Ship" at bounding box center [719, 16] width 47 height 30
click at [831, 20] on link "Shipping lists" at bounding box center [793, 16] width 101 height 30
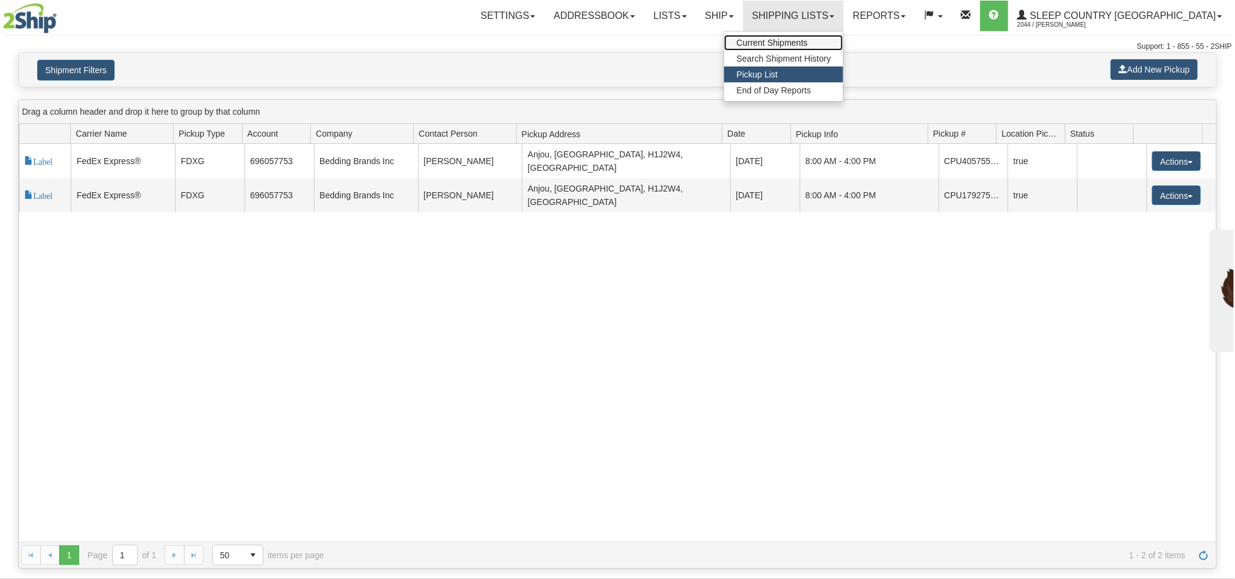
click at [808, 42] on span "Current Shipments" at bounding box center [771, 43] width 71 height 10
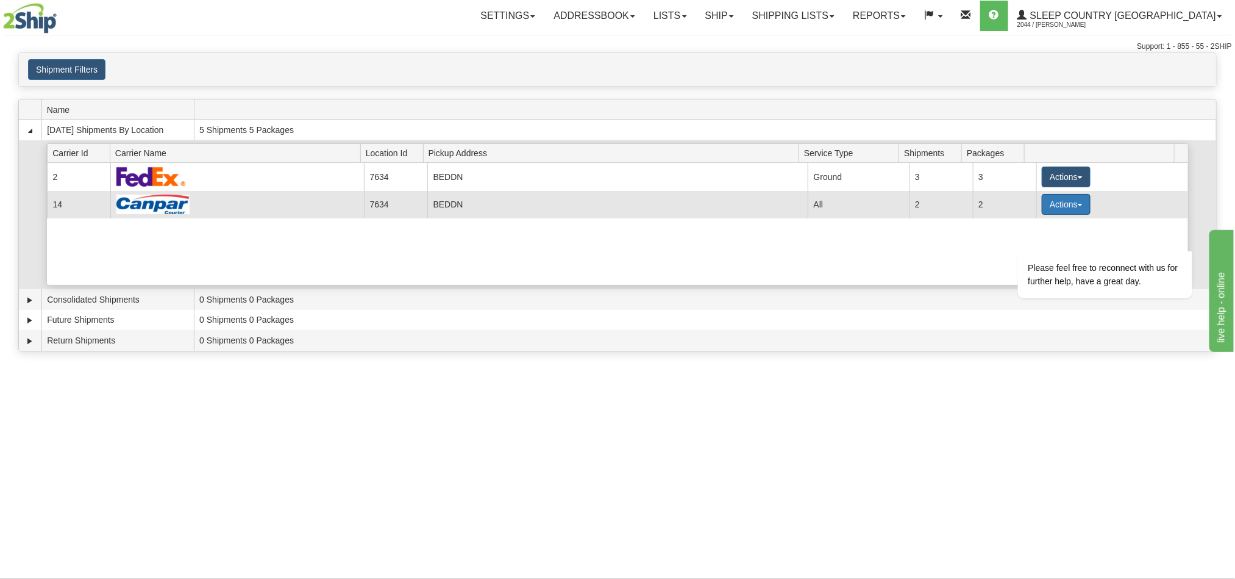
drag, startPoint x: 59, startPoint y: 0, endPoint x: 1069, endPoint y: 207, distance: 1030.5
click at [1078, 206] on span "button" at bounding box center [1080, 205] width 5 height 2
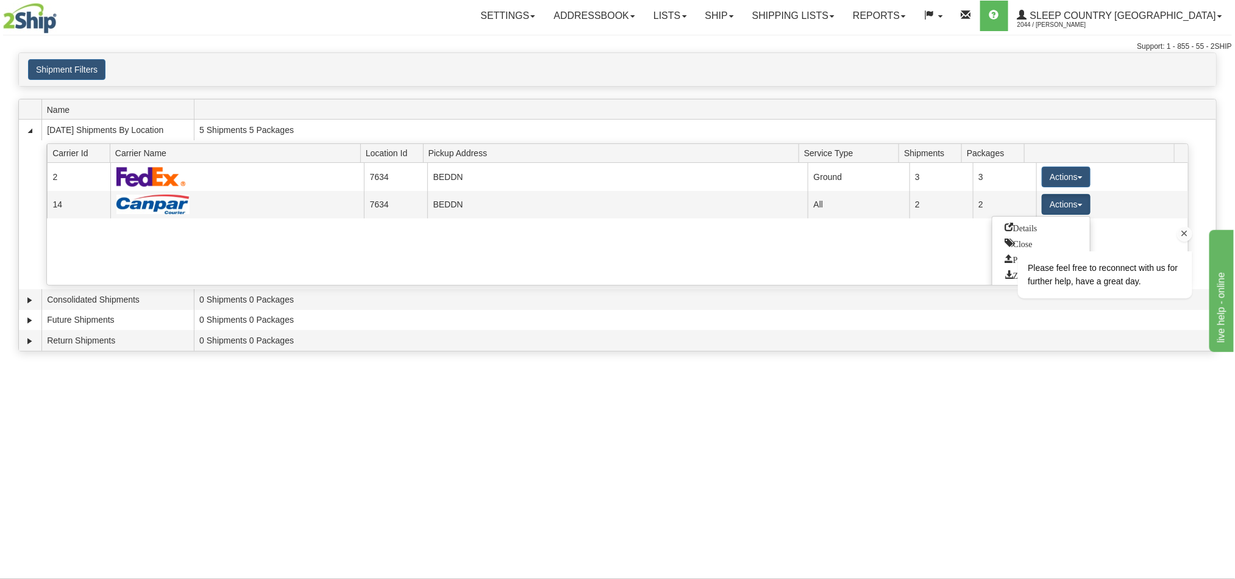
click at [1004, 261] on div "Please feel free to reconnect with us for further help, have a great day." at bounding box center [1089, 274] width 207 height 47
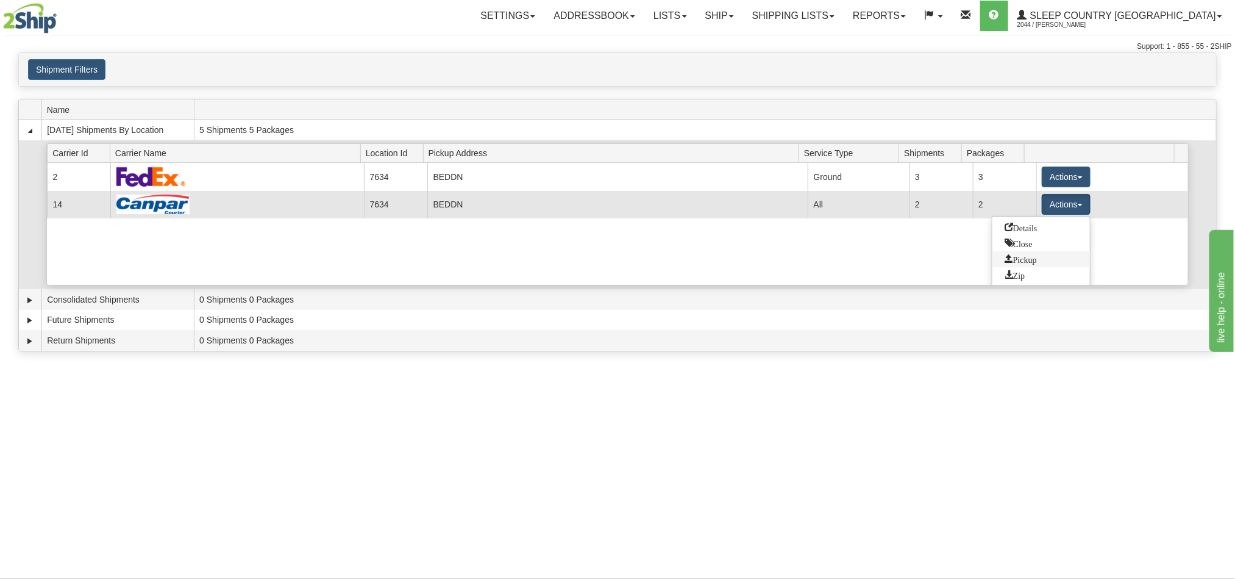
click at [1029, 262] on span "Pickup" at bounding box center [1021, 258] width 32 height 9
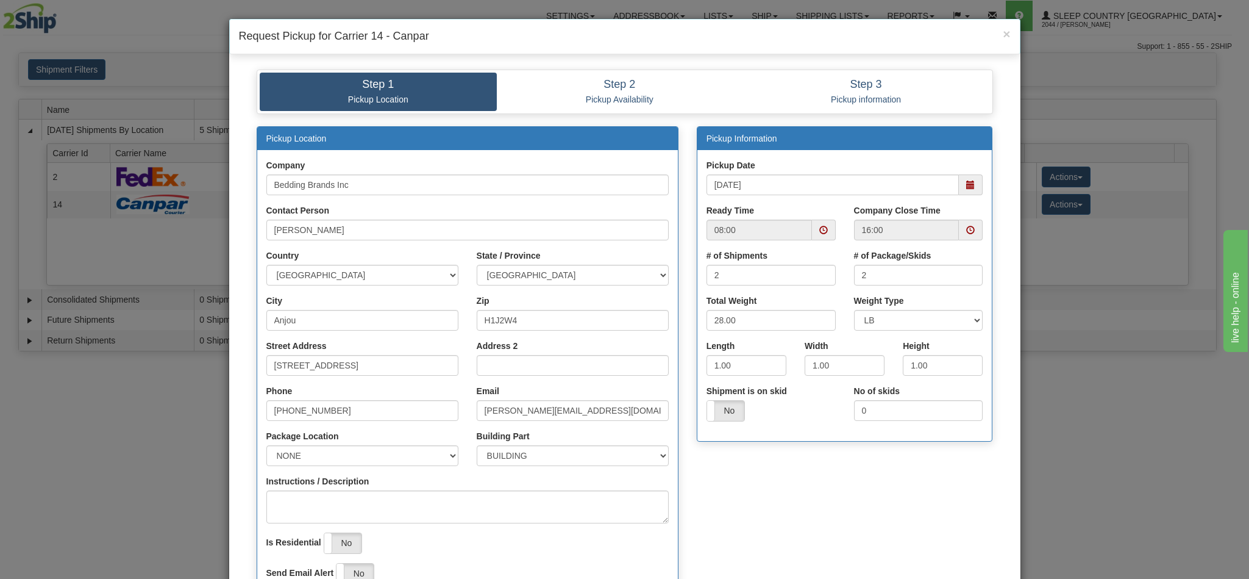
click at [966, 187] on span at bounding box center [970, 184] width 9 height 9
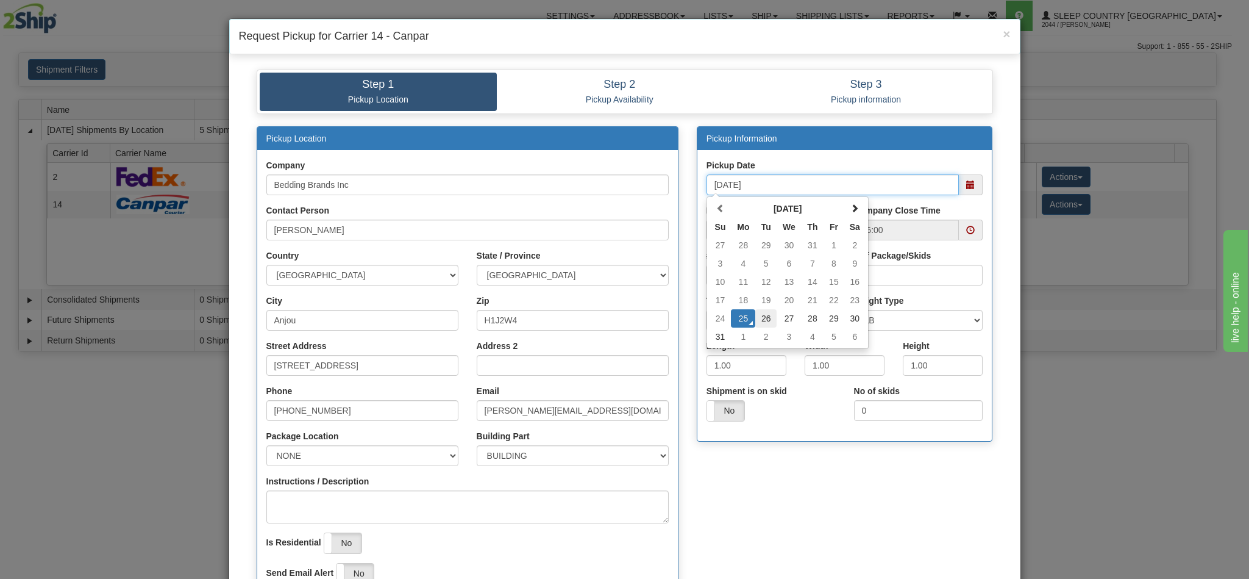
click at [763, 321] on td "26" at bounding box center [765, 318] width 21 height 18
type input "[DATE]"
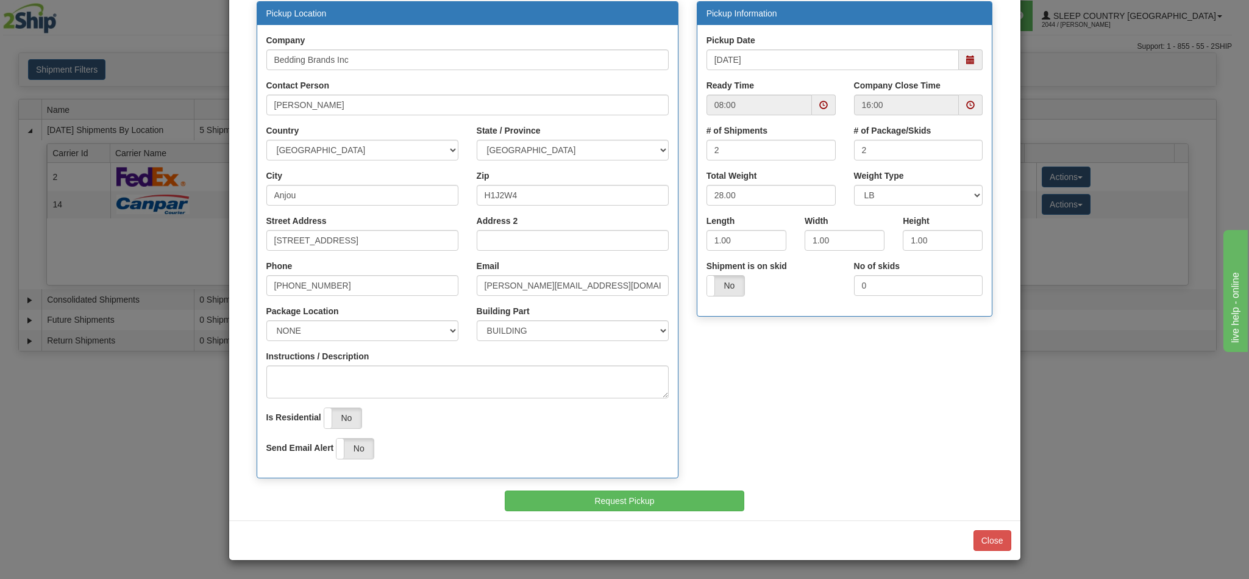
scroll to position [129, 0]
click at [819, 102] on span at bounding box center [823, 105] width 9 height 9
click at [733, 211] on span at bounding box center [736, 218] width 33 height 33
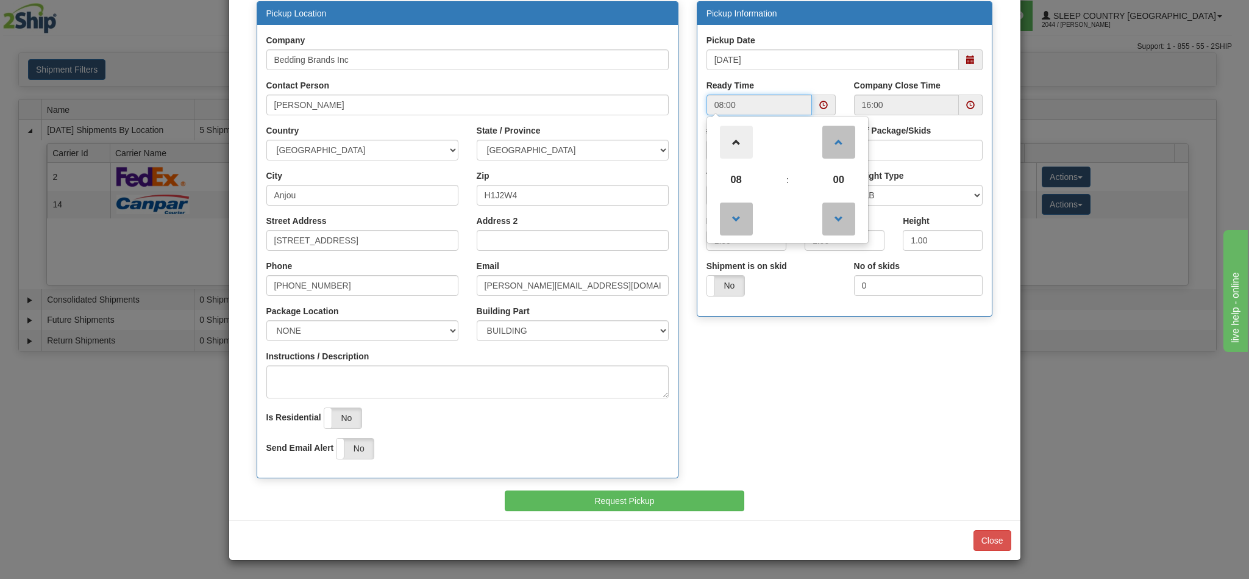
click at [737, 139] on span at bounding box center [736, 142] width 33 height 33
type input "09:00"
click at [919, 99] on input "16:00" at bounding box center [906, 104] width 105 height 21
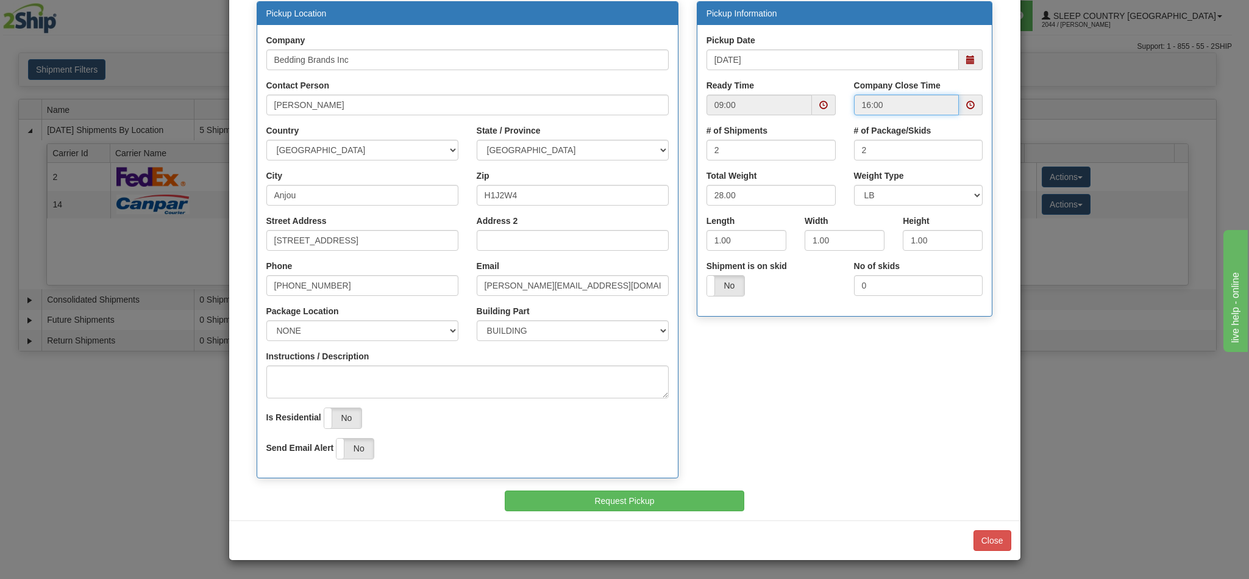
drag, startPoint x: 929, startPoint y: 101, endPoint x: 809, endPoint y: 101, distance: 120.1
click at [809, 101] on div "Ready Time 09:00 Company Close Time 16:00" at bounding box center [844, 101] width 295 height 45
click at [966, 106] on span at bounding box center [970, 105] width 9 height 9
click at [981, 214] on span at bounding box center [986, 218] width 33 height 33
click at [974, 144] on span at bounding box center [986, 142] width 33 height 33
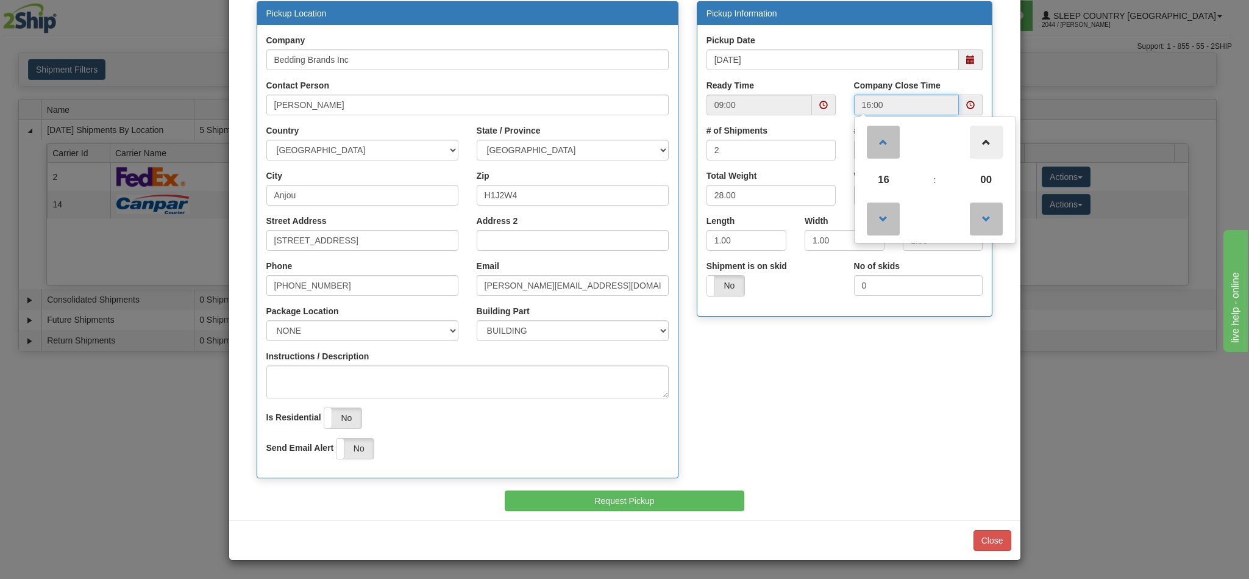
click at [974, 144] on span at bounding box center [986, 142] width 33 height 33
type input "16:04"
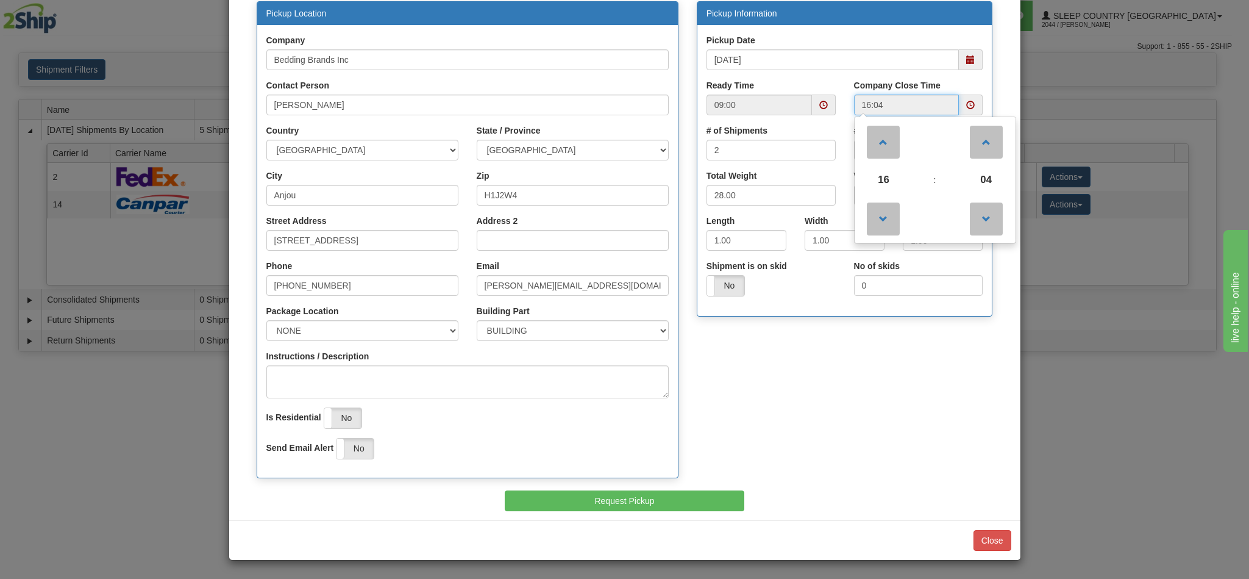
click at [819, 101] on span at bounding box center [823, 105] width 9 height 9
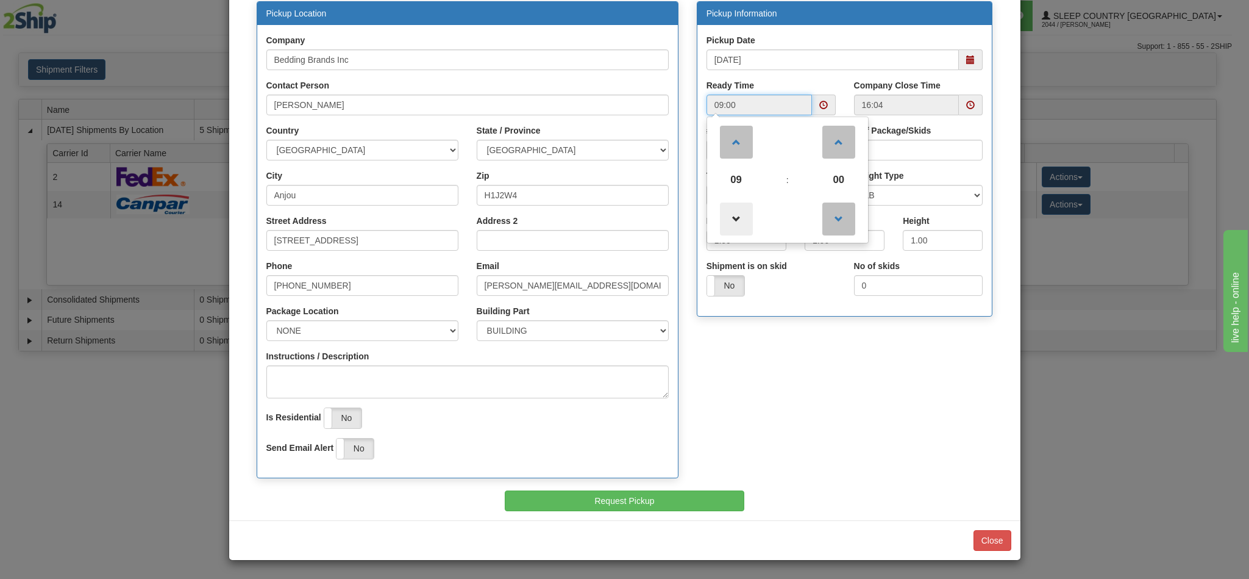
click at [741, 223] on span at bounding box center [736, 218] width 33 height 33
click at [734, 134] on span at bounding box center [736, 142] width 33 height 33
click at [733, 136] on span at bounding box center [736, 142] width 33 height 33
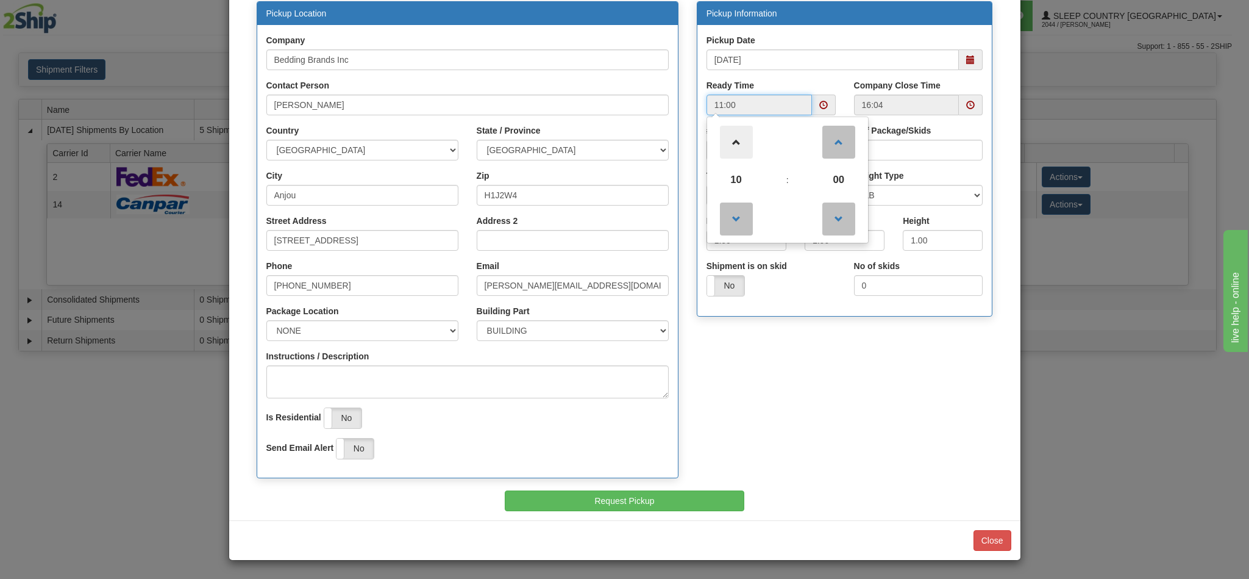
type input "12:00"
click at [966, 107] on span at bounding box center [970, 105] width 9 height 9
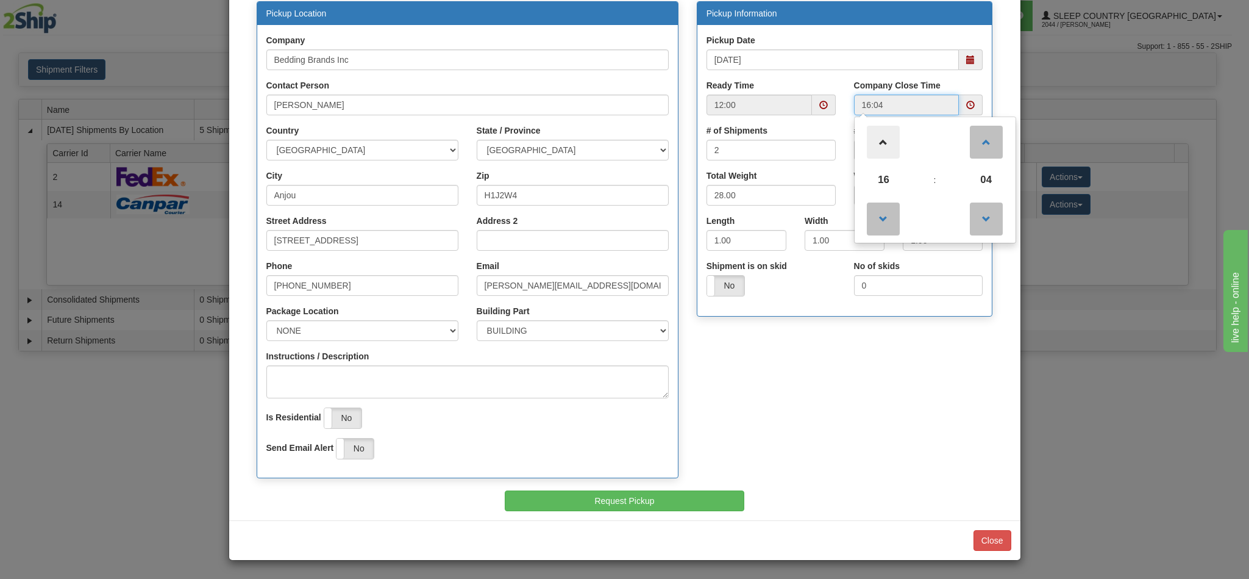
drag, startPoint x: 868, startPoint y: 130, endPoint x: 871, endPoint y: 147, distance: 16.9
click at [871, 130] on span at bounding box center [883, 142] width 33 height 33
click at [876, 216] on span at bounding box center [883, 218] width 33 height 33
click at [986, 214] on span at bounding box center [986, 218] width 33 height 33
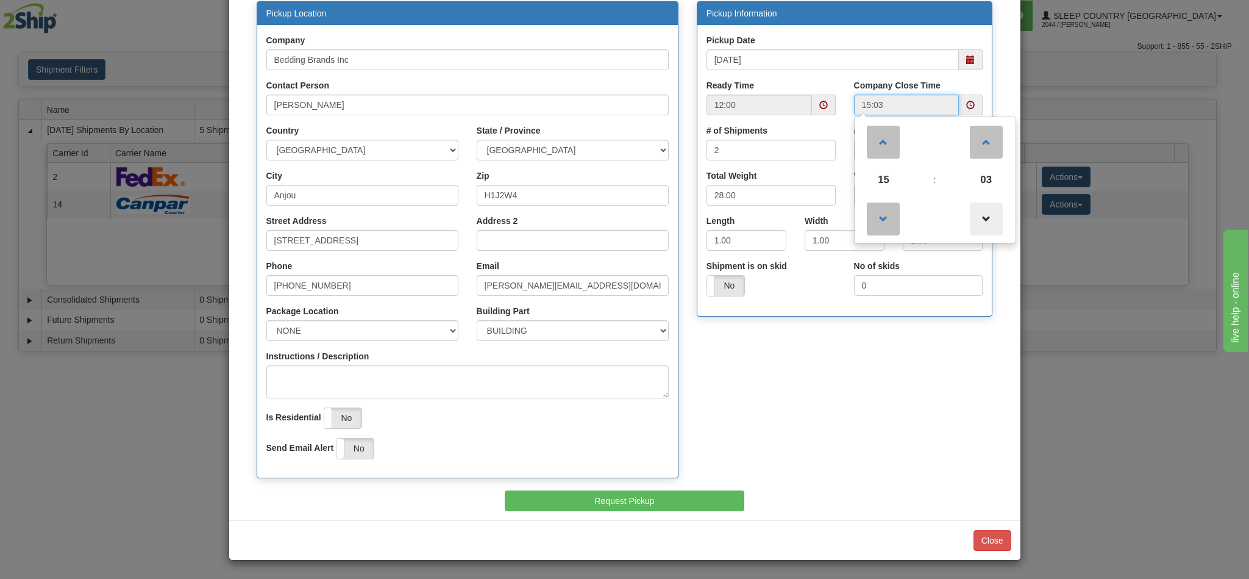
click at [986, 214] on span at bounding box center [986, 218] width 33 height 33
click at [986, 215] on span at bounding box center [986, 218] width 33 height 33
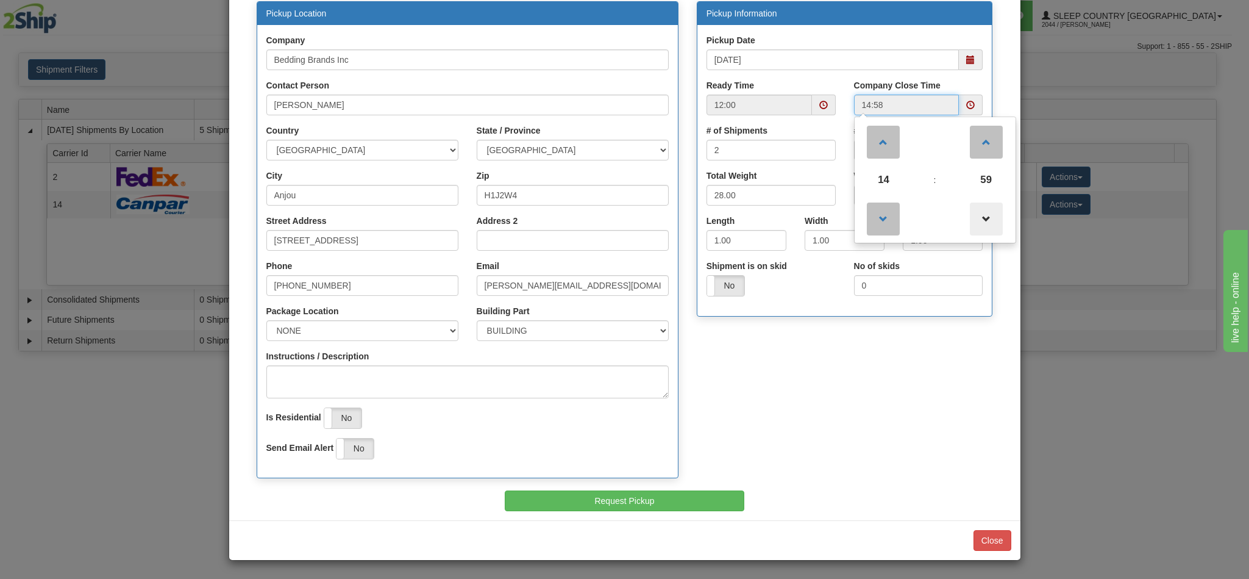
click at [986, 215] on span at bounding box center [986, 218] width 33 height 33
click at [982, 129] on span at bounding box center [986, 142] width 33 height 33
click at [980, 137] on span at bounding box center [986, 142] width 33 height 33
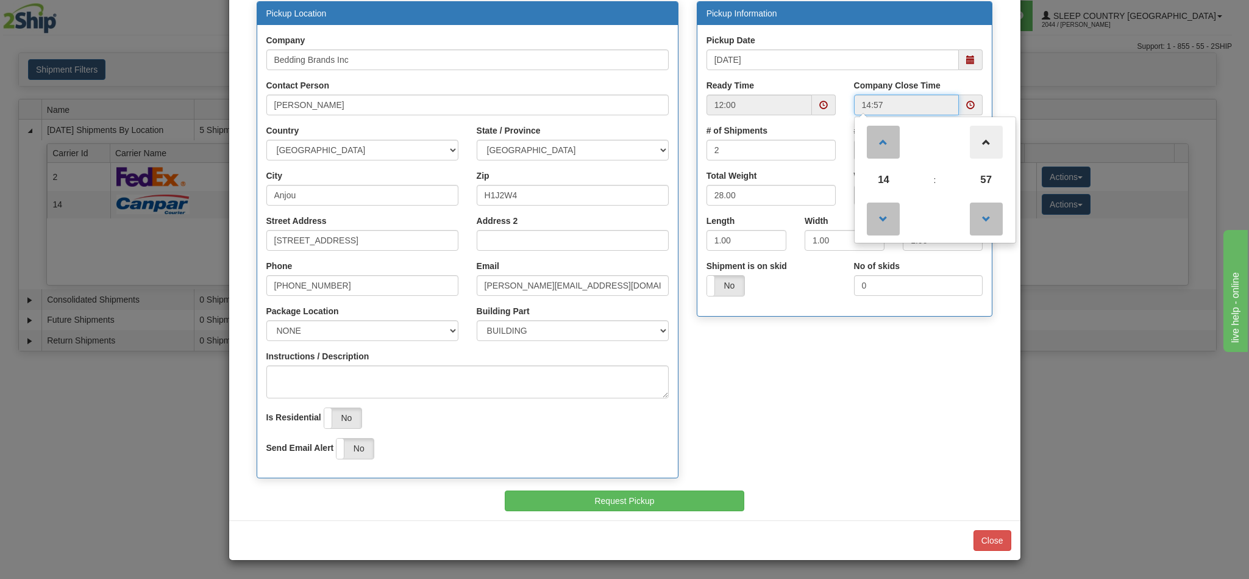
click at [980, 145] on span at bounding box center [986, 142] width 33 height 33
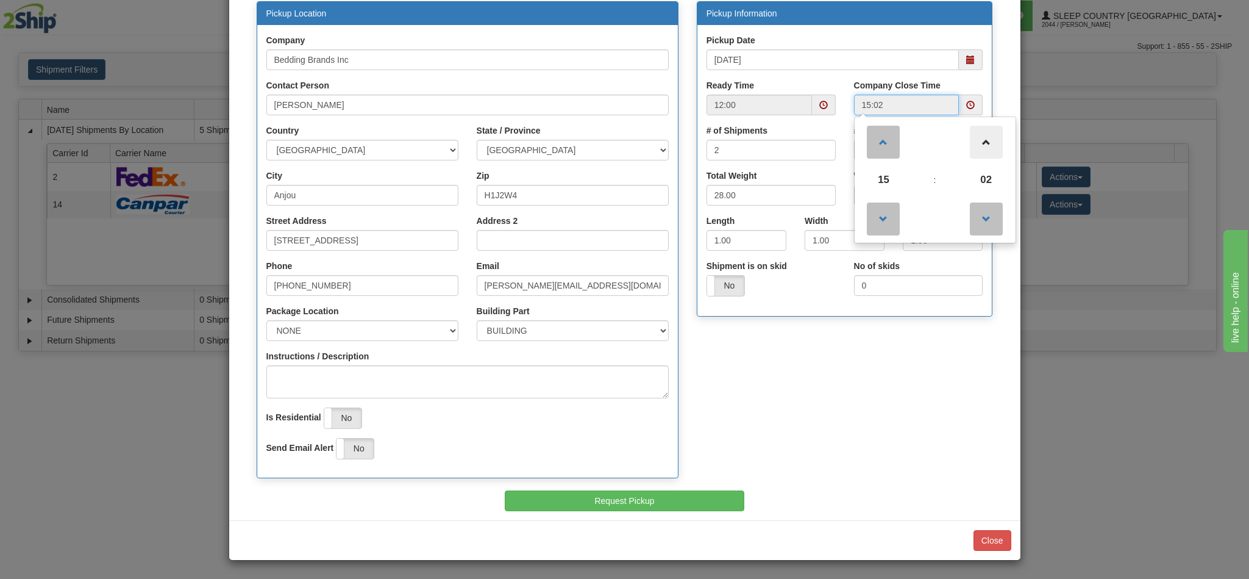
click at [980, 145] on span at bounding box center [986, 142] width 33 height 33
click at [975, 173] on span "06" at bounding box center [986, 179] width 33 height 33
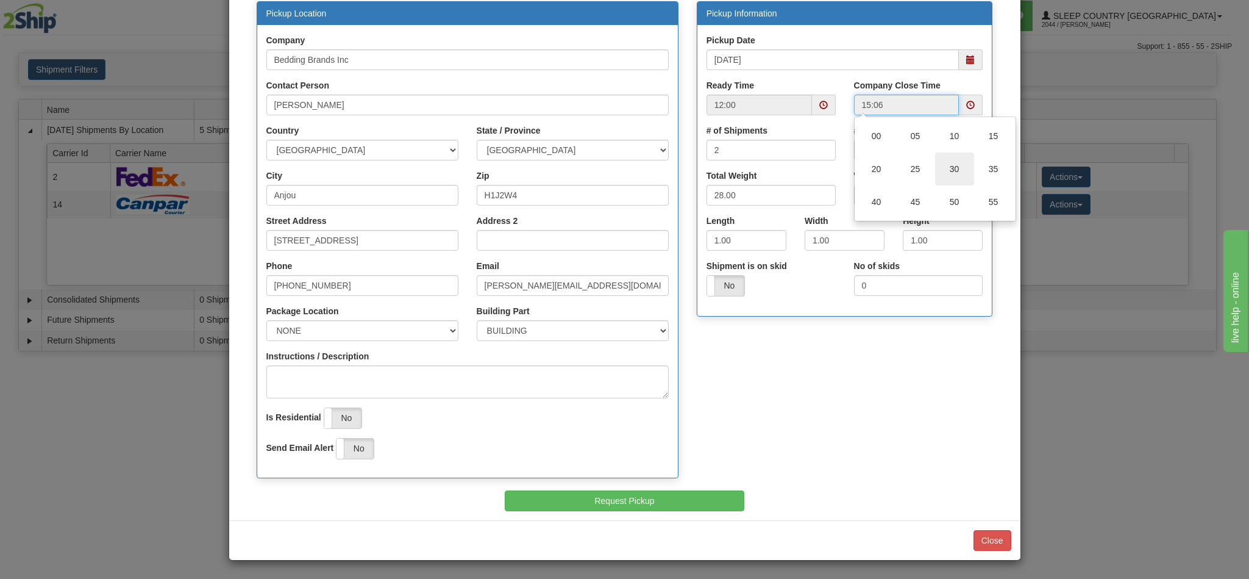
click at [964, 176] on td "30" at bounding box center [954, 168] width 39 height 33
type input "15:30"
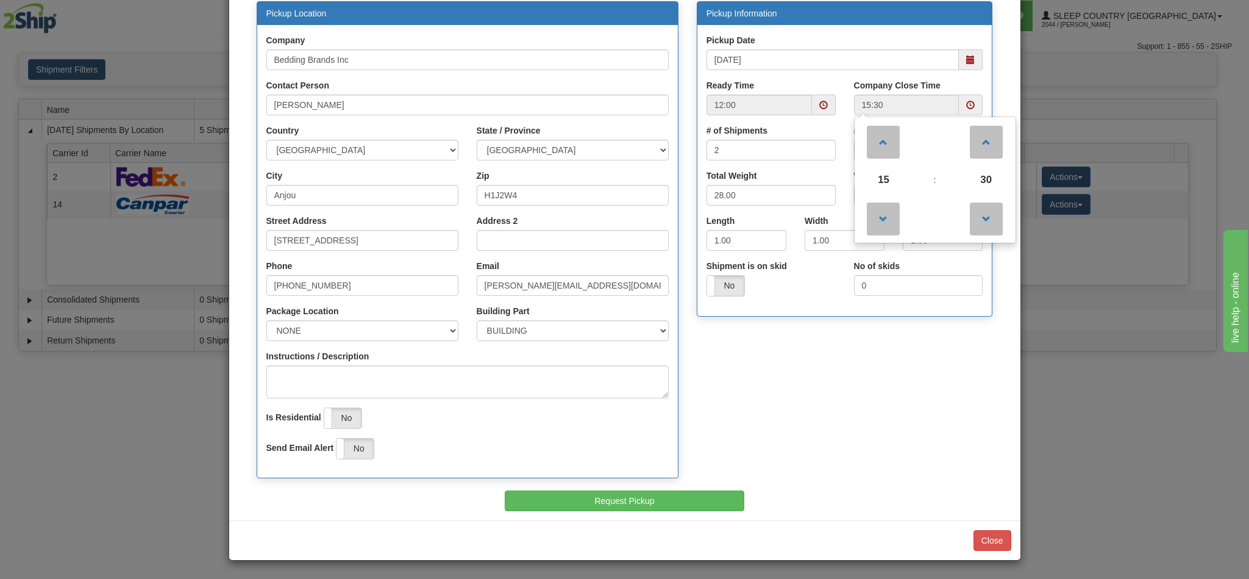
click at [819, 323] on div "Pickup Information Pickup Date 08/26/2025 Ready Time 12:00 15:30 15 :" at bounding box center [845, 165] width 315 height 328
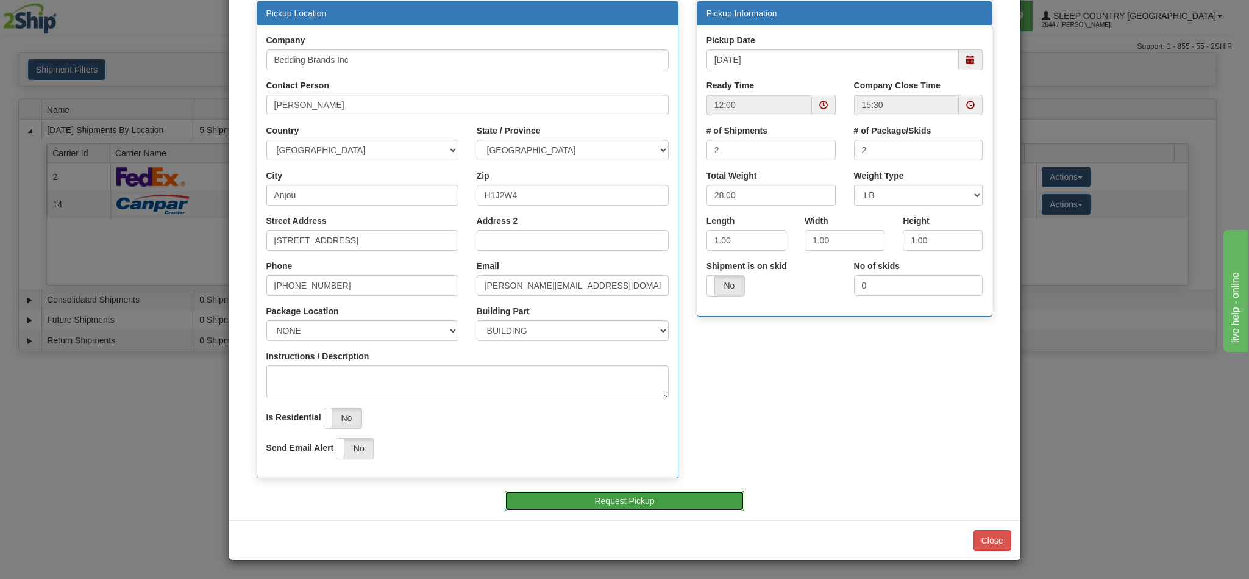
click at [633, 499] on button "Request Pickup" at bounding box center [625, 500] width 240 height 21
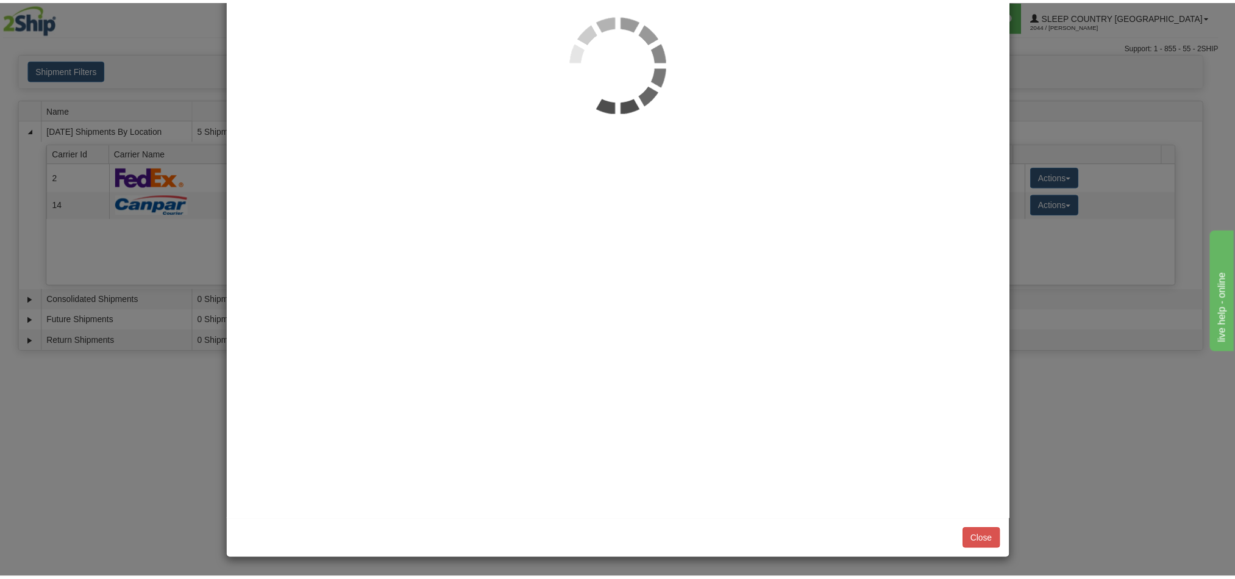
scroll to position [0, 0]
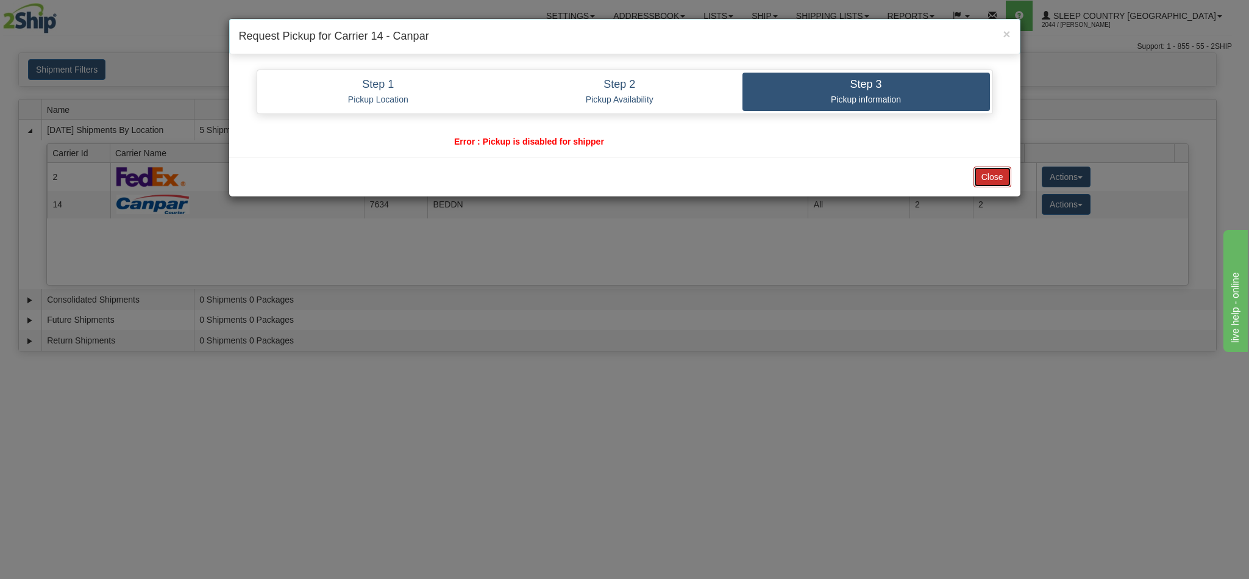
click at [999, 174] on button "Close" at bounding box center [993, 176] width 38 height 21
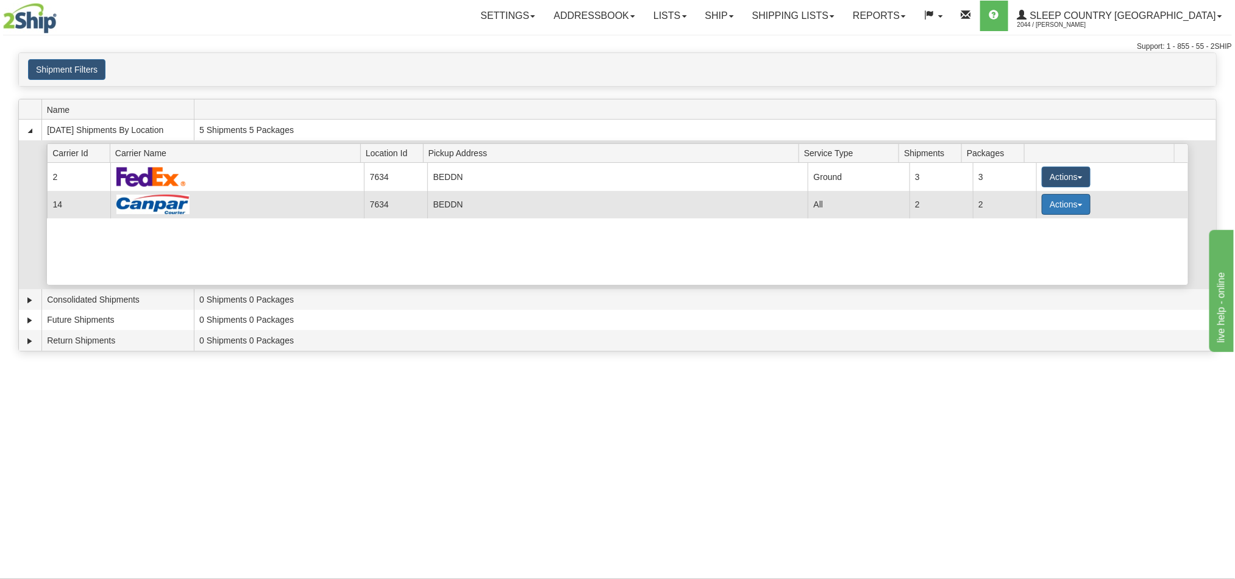
click at [1063, 202] on button "Actions" at bounding box center [1066, 204] width 49 height 21
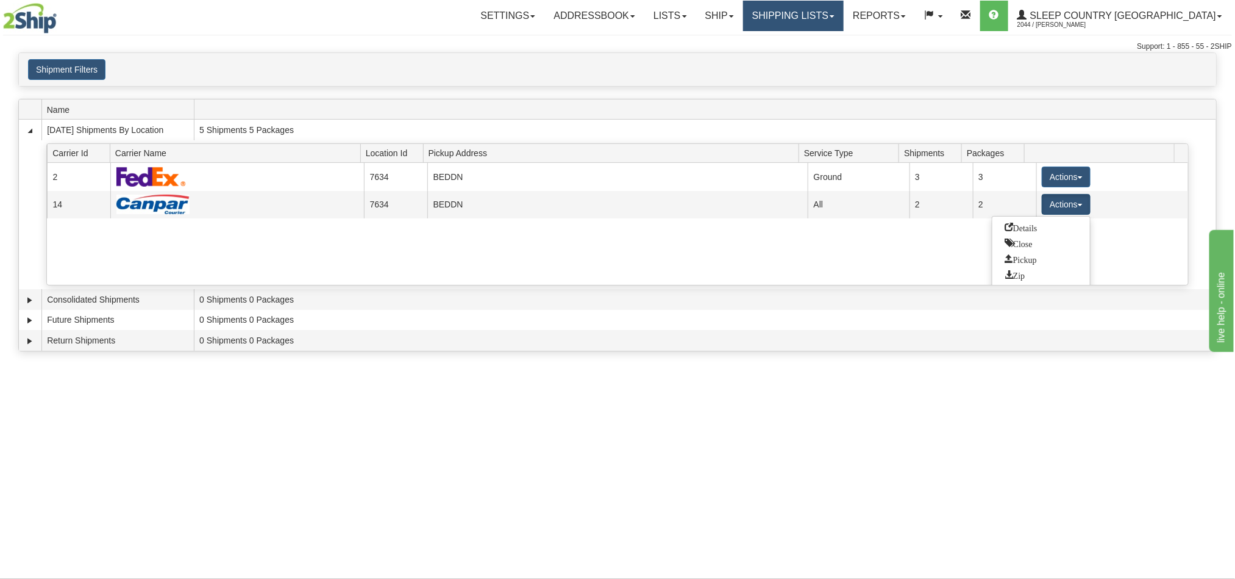
click at [844, 17] on link "Shipping lists" at bounding box center [793, 16] width 101 height 30
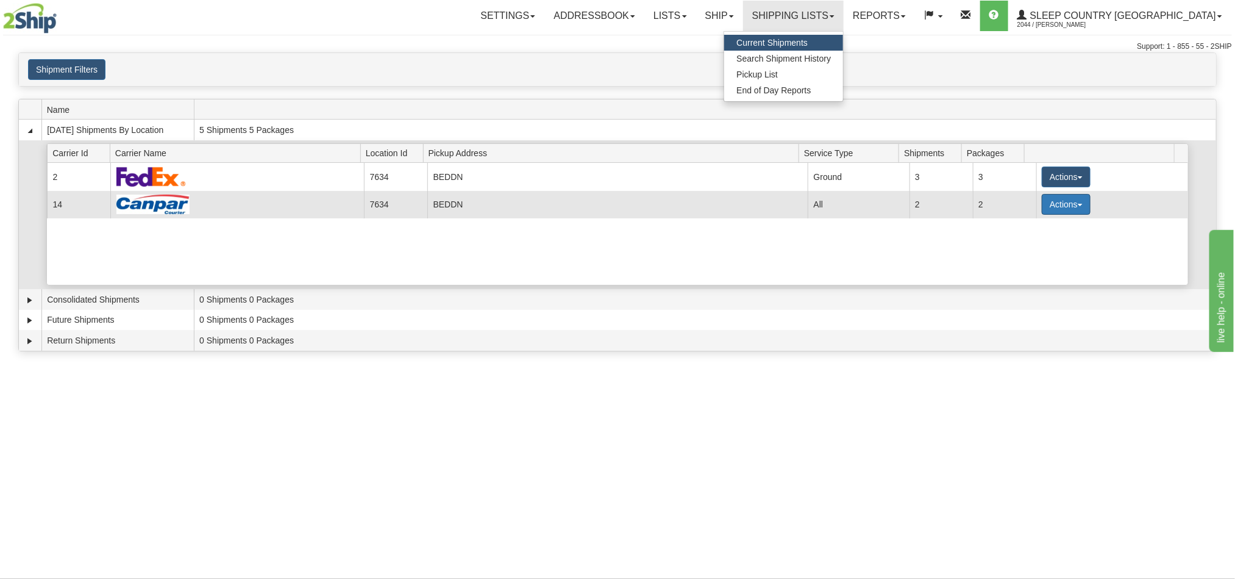
click at [1072, 215] on button "Actions" at bounding box center [1066, 204] width 49 height 21
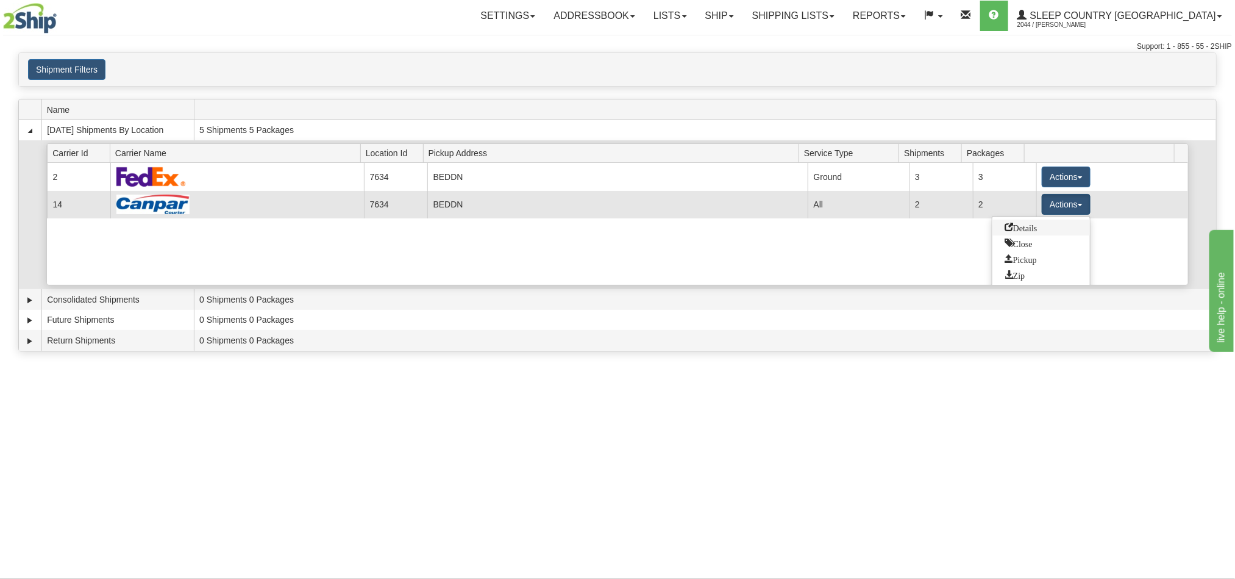
click at [1032, 231] on span "Details" at bounding box center [1021, 227] width 33 height 9
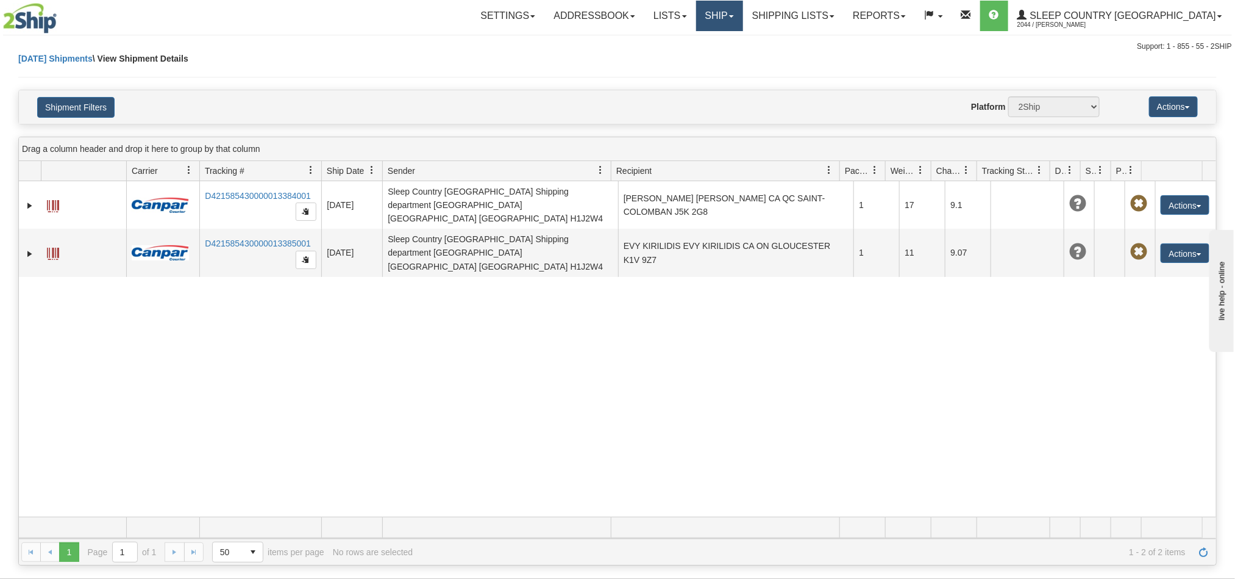
click at [743, 15] on link "Ship" at bounding box center [719, 16] width 47 height 30
click at [730, 54] on span "OnHold / Order Queue" at bounding box center [687, 59] width 86 height 10
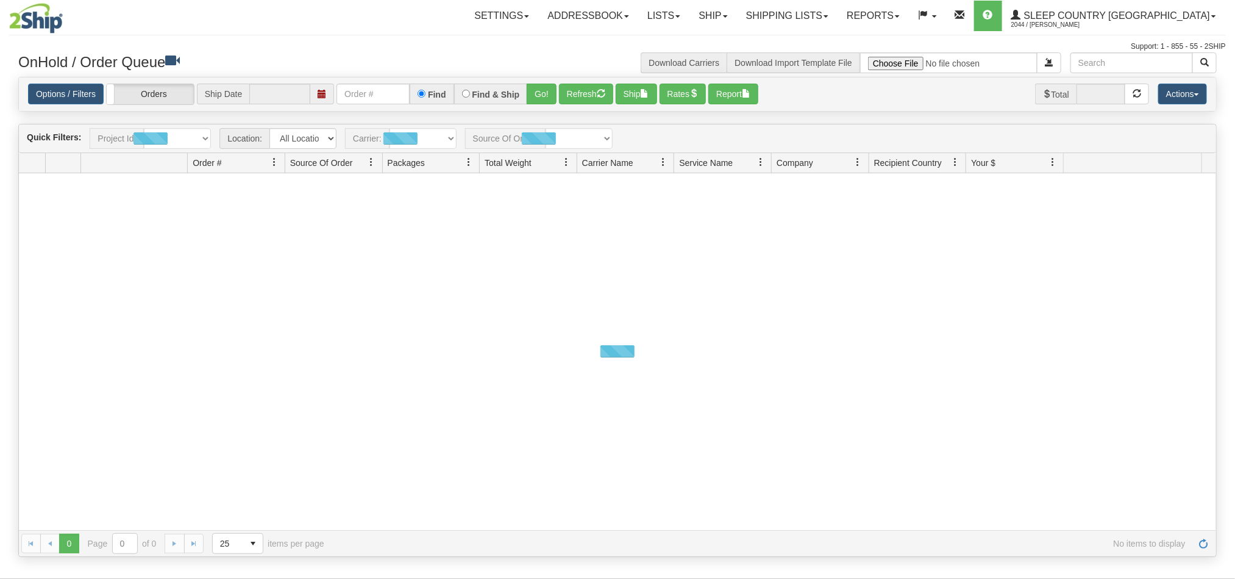
type input "[DATE]"
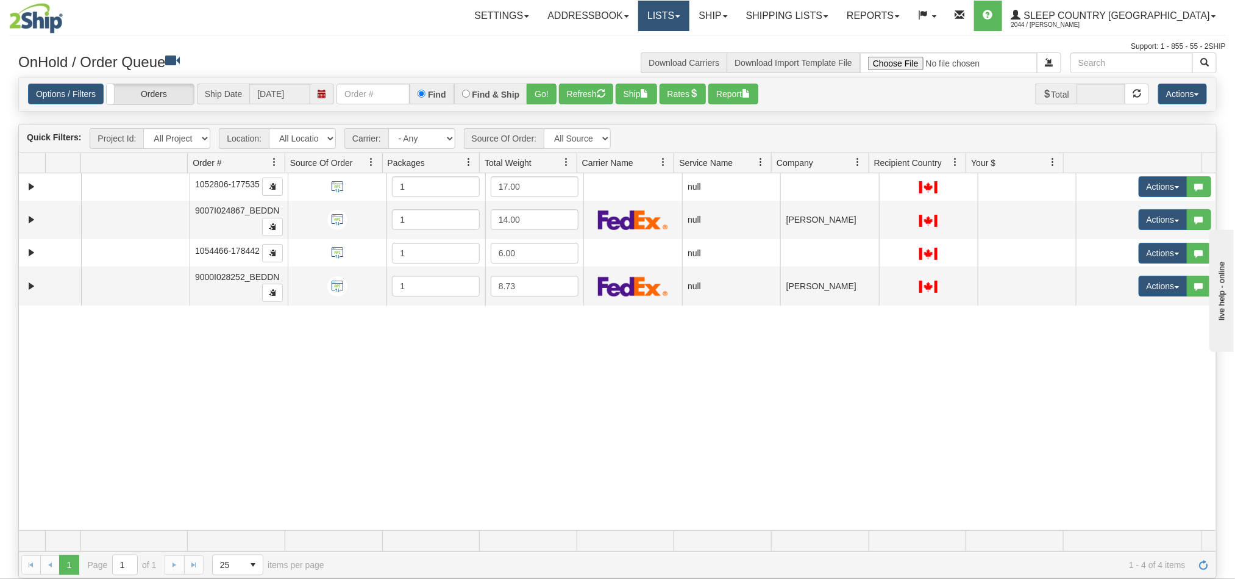
click at [690, 19] on link "Lists" at bounding box center [663, 16] width 51 height 30
click at [736, 9] on link "Ship" at bounding box center [713, 16] width 47 height 30
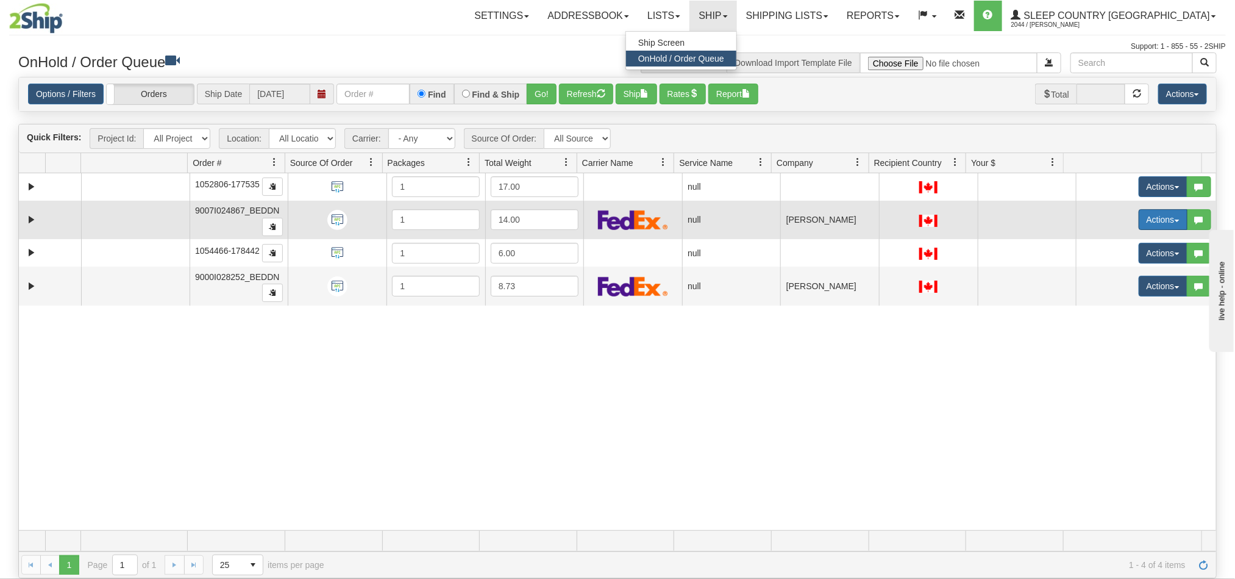
click at [1139, 218] on button "Actions" at bounding box center [1163, 219] width 49 height 21
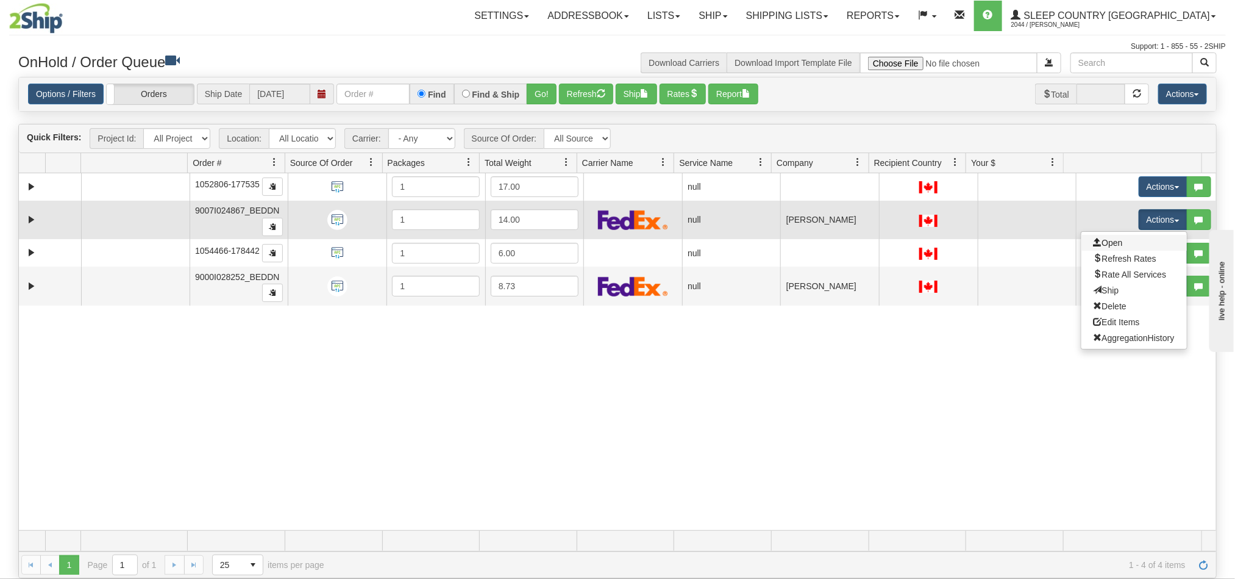
click at [1094, 238] on link "Open" at bounding box center [1134, 243] width 105 height 16
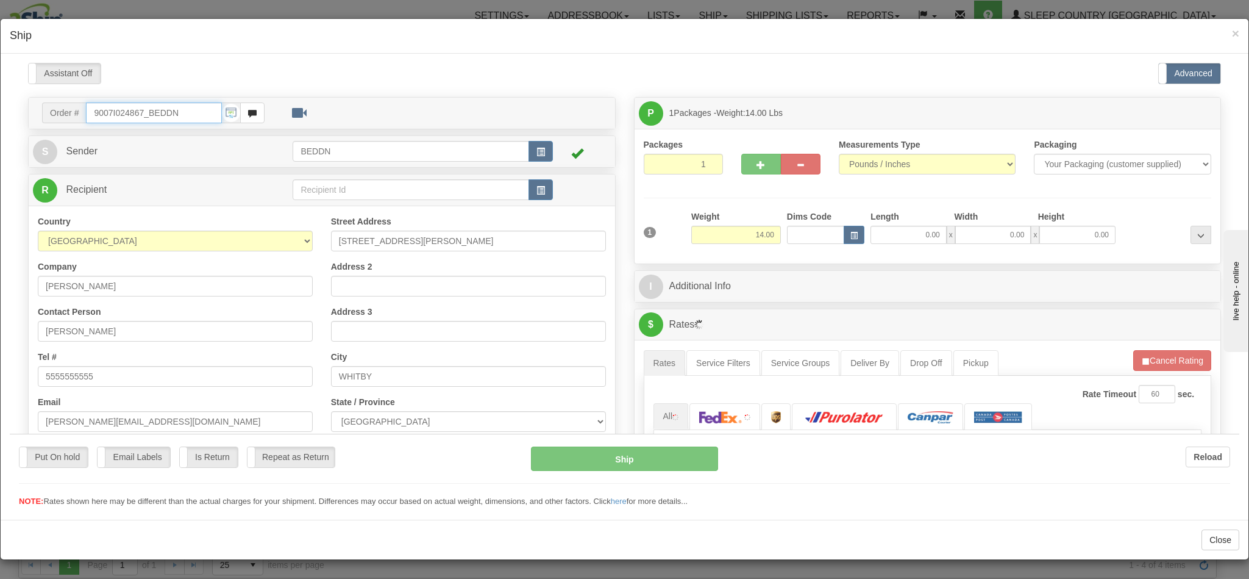
type input "13:55"
type input "16:00"
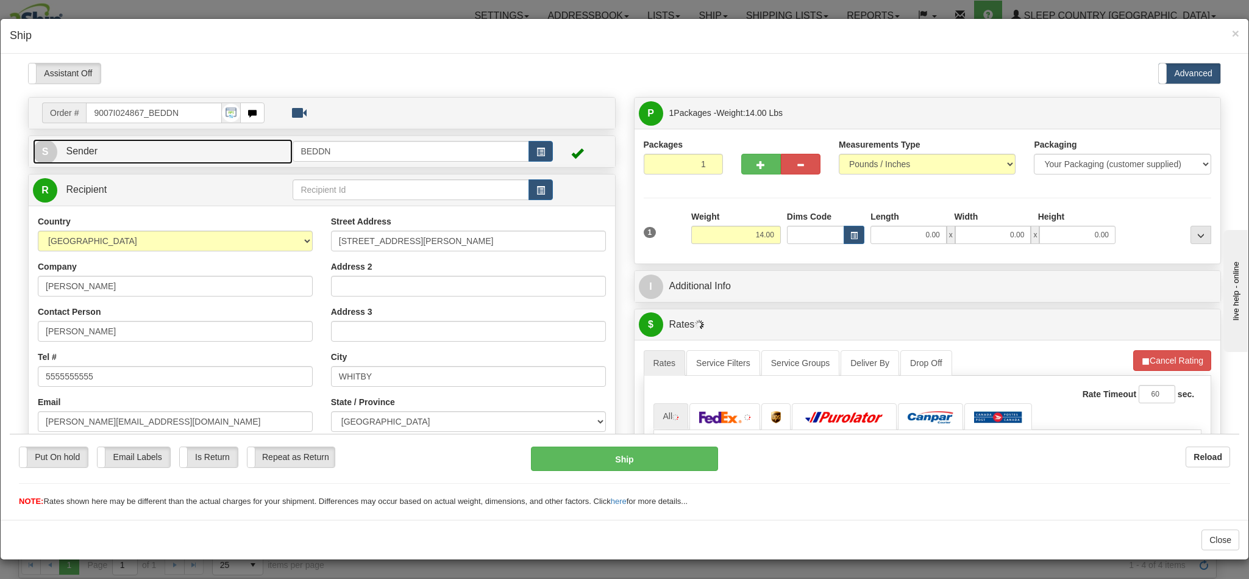
click at [187, 157] on link "S Sender" at bounding box center [163, 150] width 260 height 25
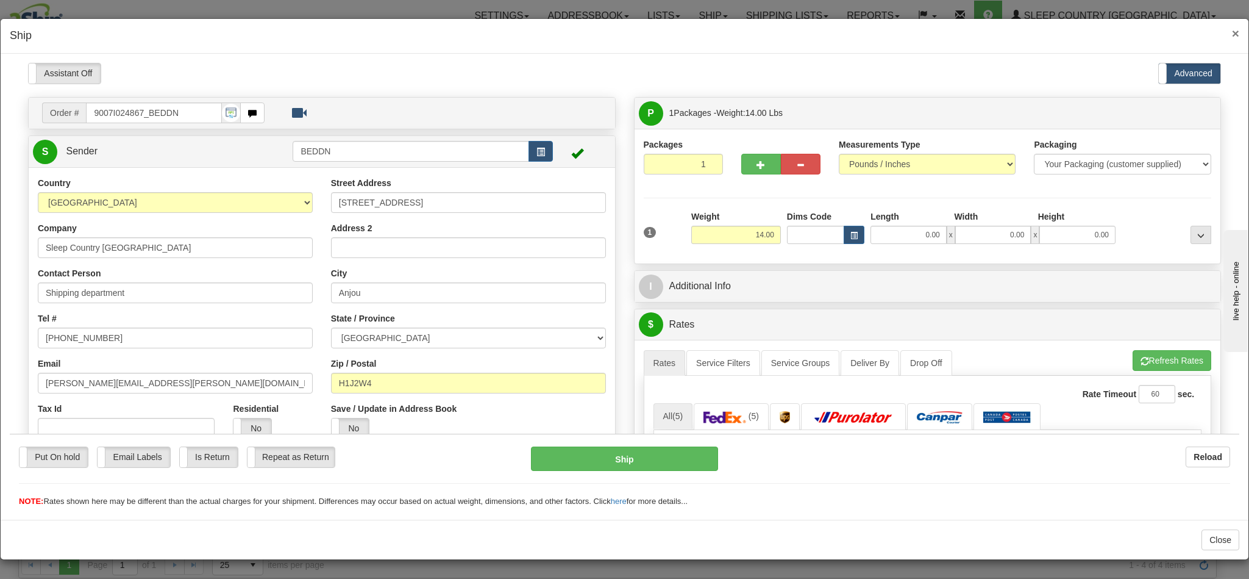
click at [1232, 32] on span "×" at bounding box center [1235, 33] width 7 height 14
